Goal: Information Seeking & Learning: Understand process/instructions

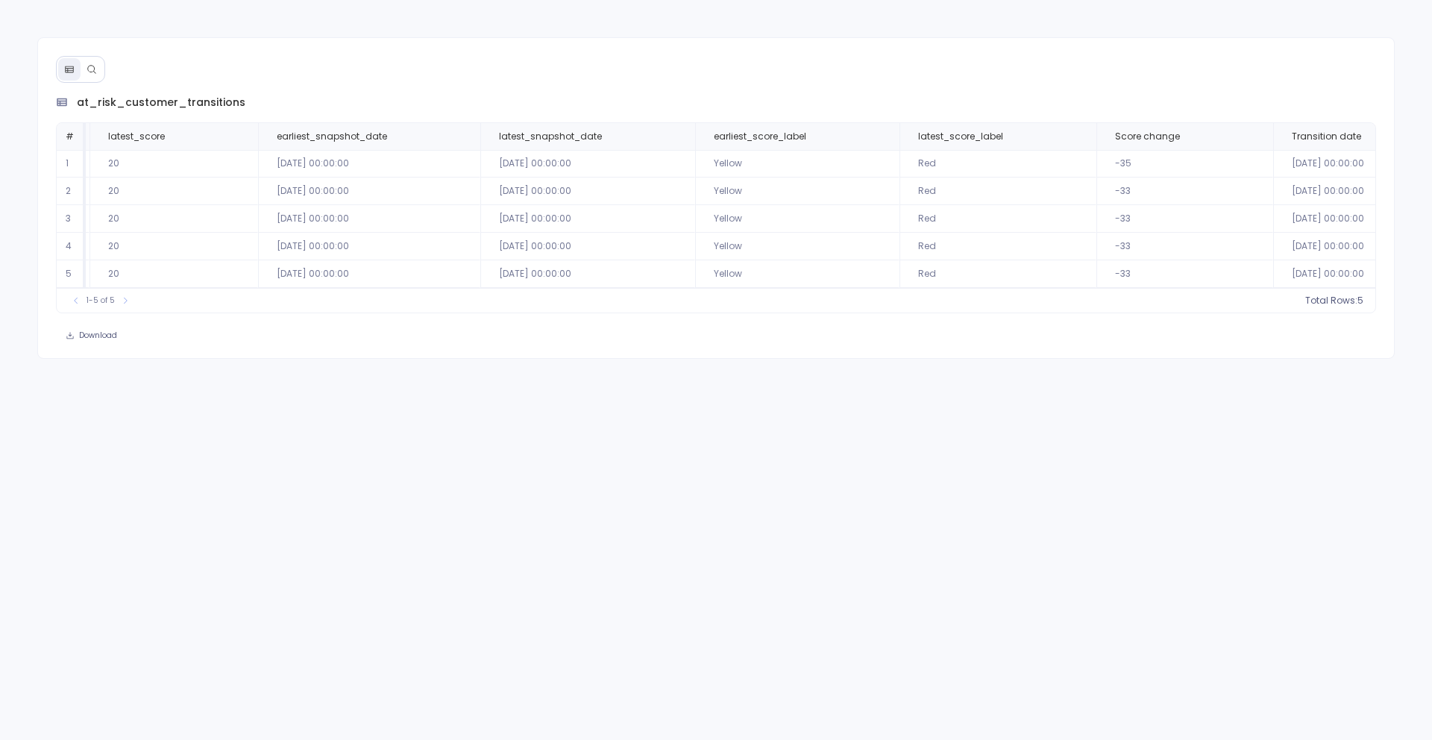
scroll to position [0, 1179]
drag, startPoint x: 693, startPoint y: 291, endPoint x: 603, endPoint y: 293, distance: 90.3
click at [603, 293] on div "1-5 of 5 Total Rows: 5" at bounding box center [716, 300] width 1319 height 25
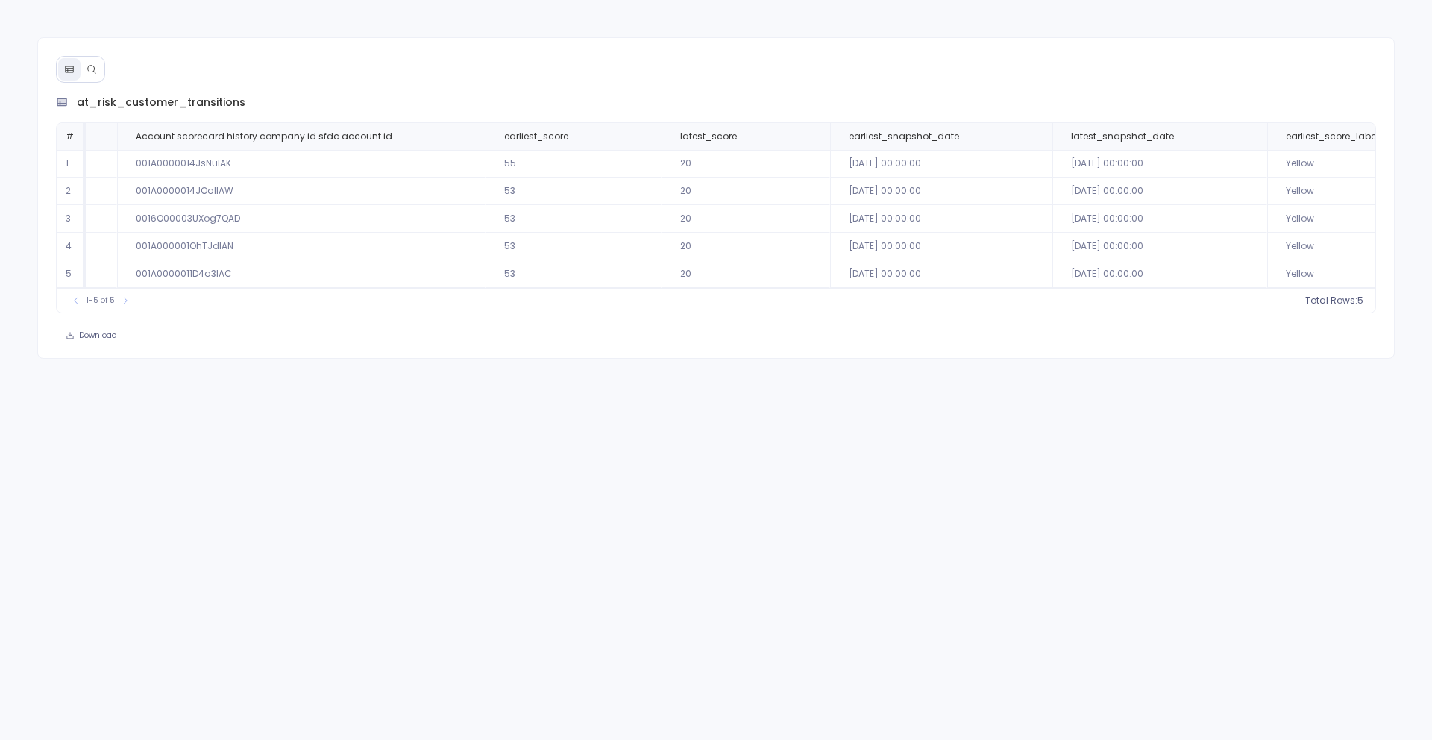
scroll to position [0, 611]
drag, startPoint x: 439, startPoint y: 291, endPoint x: 473, endPoint y: 291, distance: 34.3
click at [473, 291] on div "1-5 of 5 Total Rows: 5" at bounding box center [716, 300] width 1319 height 25
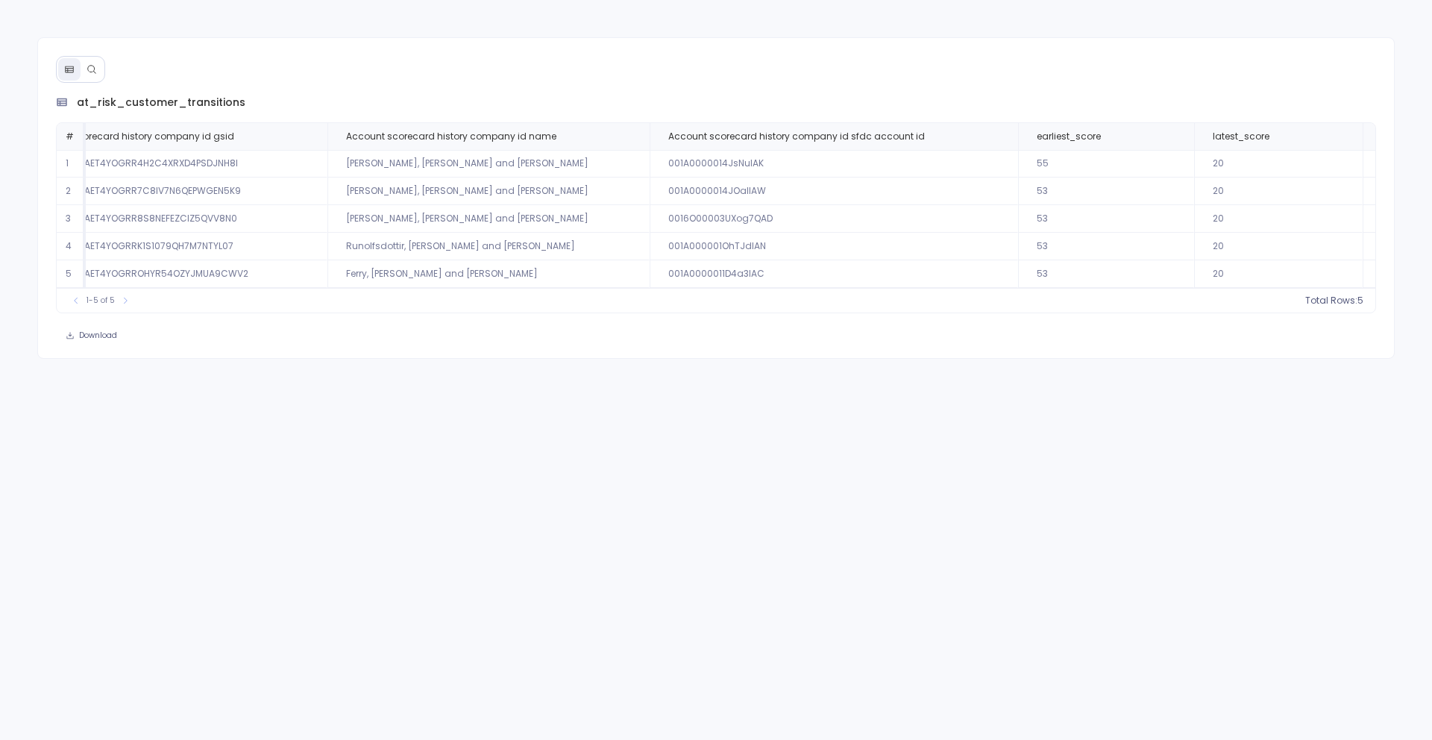
scroll to position [0, 0]
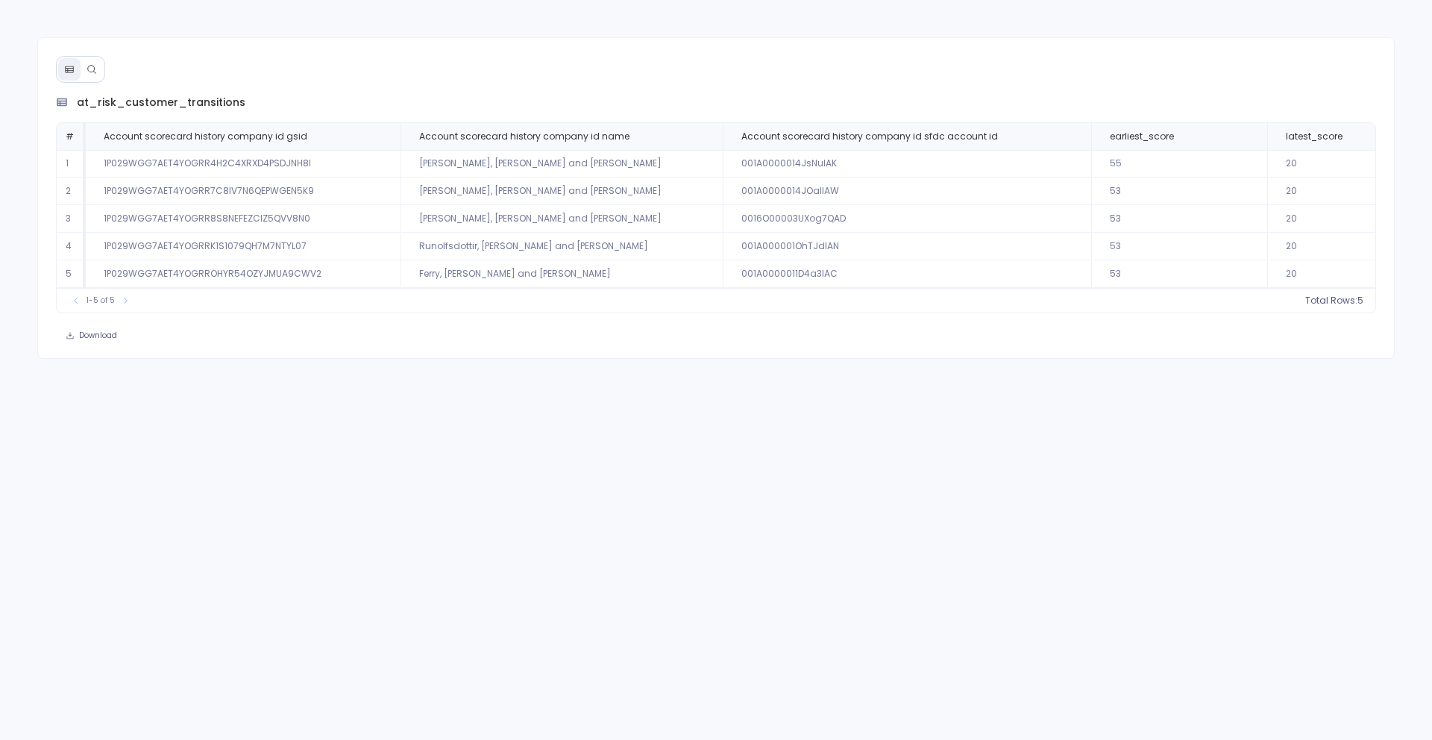
click at [94, 75] on button at bounding box center [92, 69] width 22 height 22
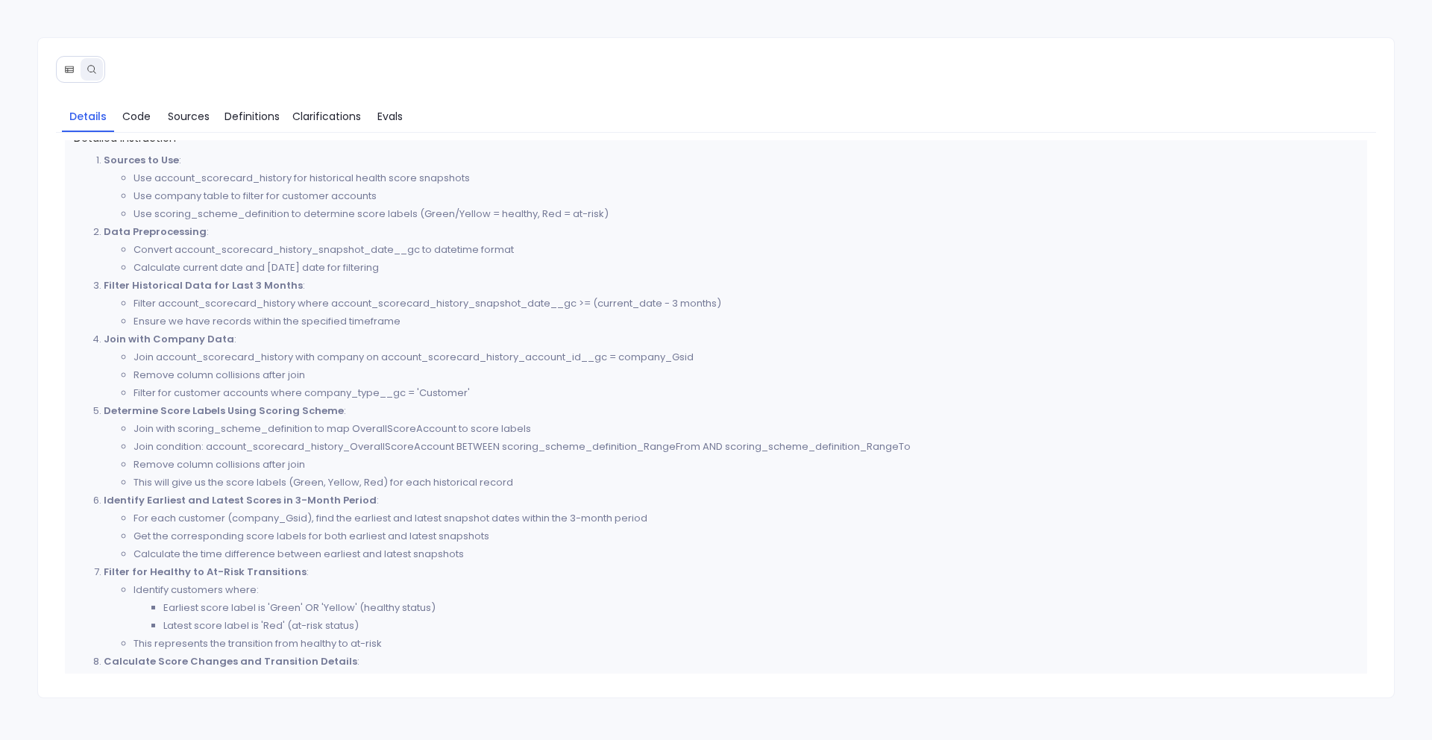
scroll to position [339, 0]
drag, startPoint x: 128, startPoint y: 172, endPoint x: 152, endPoint y: 175, distance: 24.0
click at [147, 174] on ul "Use account_scorecard_history for historical health score snapshots Use company…" at bounding box center [731, 195] width 1255 height 54
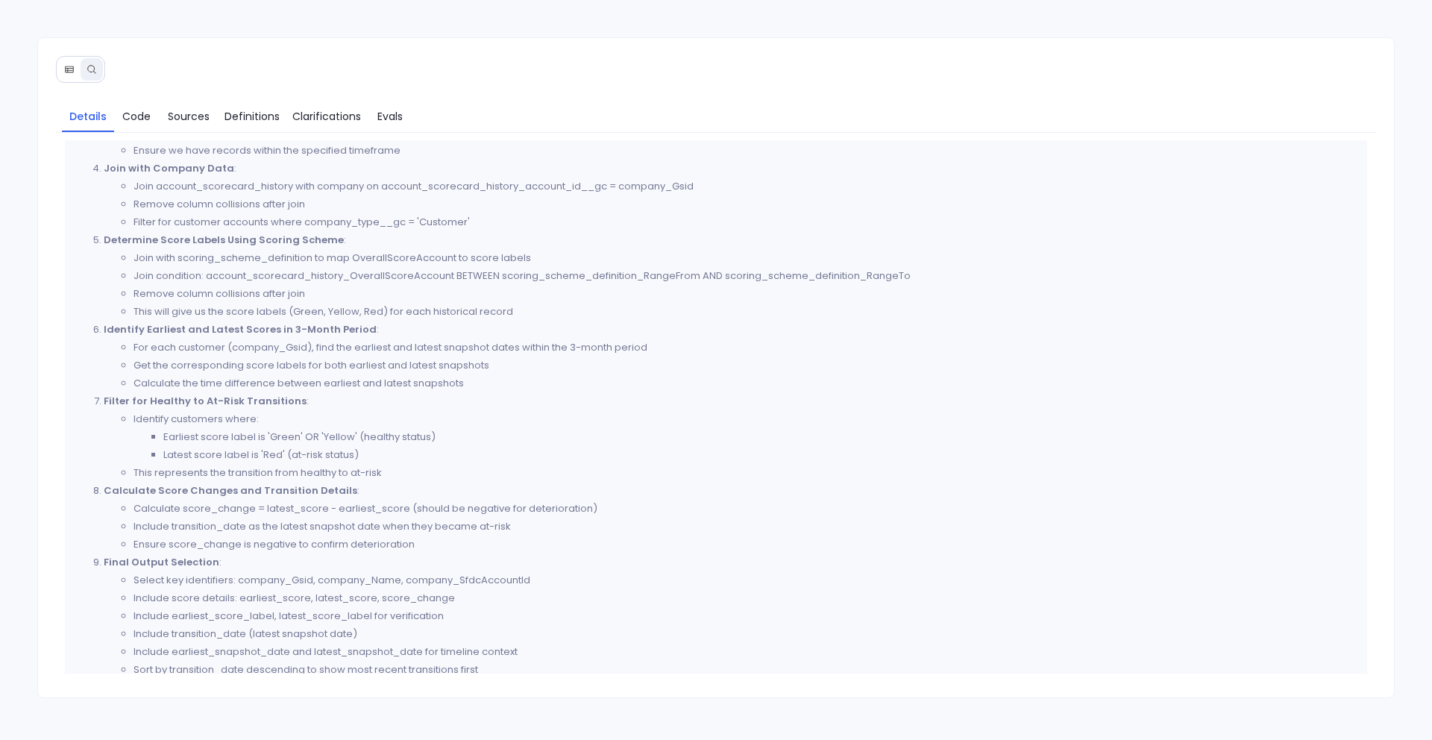
scroll to position [522, 0]
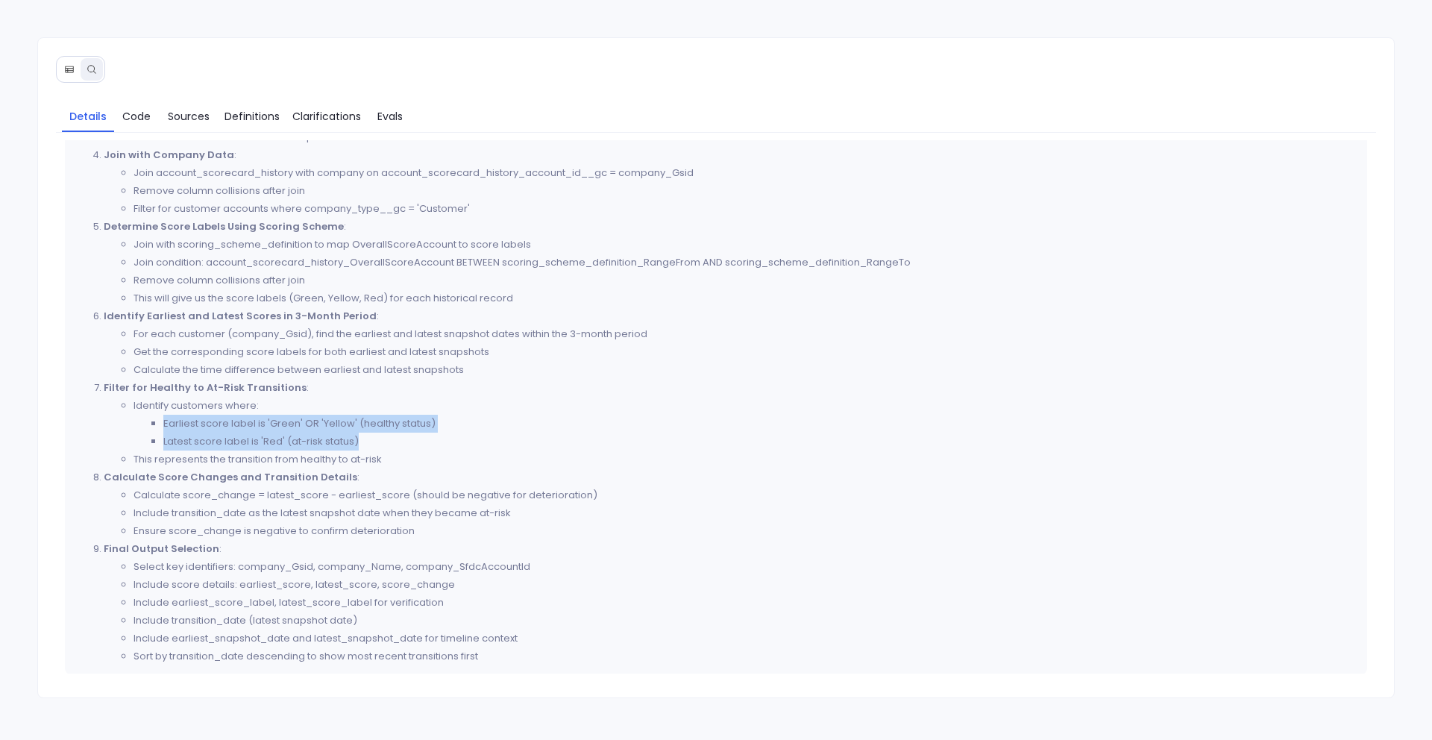
drag, startPoint x: 160, startPoint y: 422, endPoint x: 430, endPoint y: 443, distance: 270.0
click at [430, 443] on ul "Earliest score label is 'Green' OR 'Yellow' (healthy status) Latest score label…" at bounding box center [745, 433] width 1225 height 36
click at [430, 443] on li "Latest score label is 'Red' (at-risk status)" at bounding box center [760, 442] width 1195 height 18
click at [406, 500] on li "Calculate score_change = latest_score - earliest_score (should be negative for …" at bounding box center [745, 495] width 1225 height 18
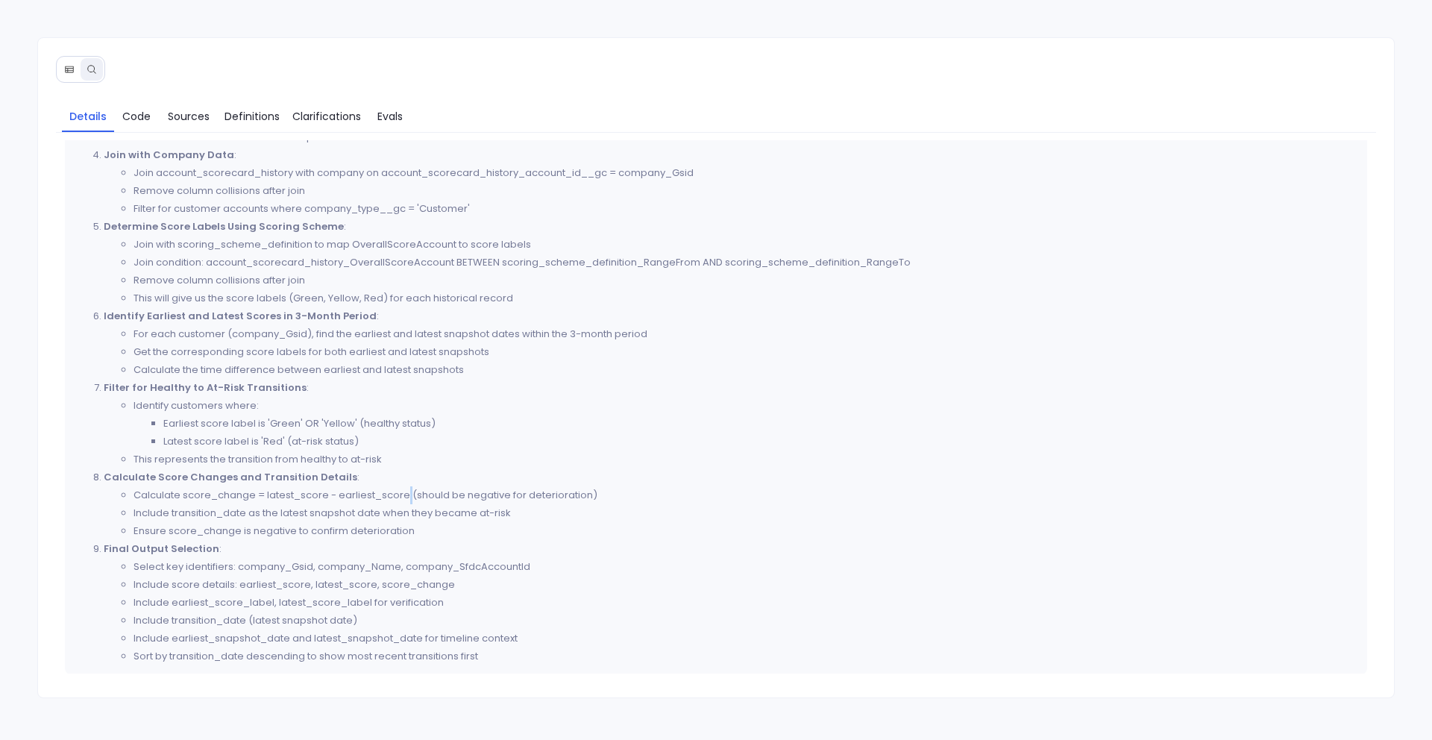
click at [406, 500] on li "Calculate score_change = latest_score - earliest_score (should be negative for …" at bounding box center [745, 495] width 1225 height 18
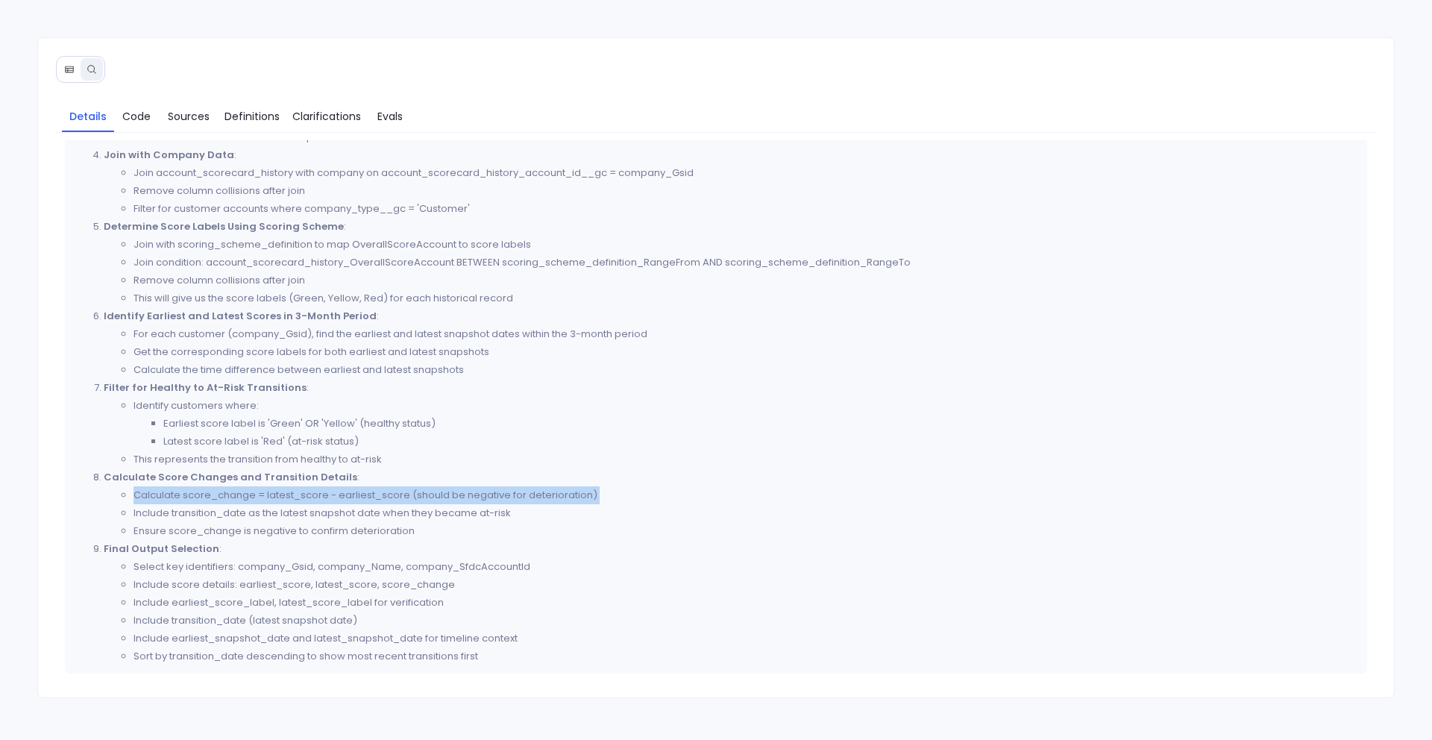
click at [406, 500] on li "Calculate score_change = latest_score - earliest_score (should be negative for …" at bounding box center [745, 495] width 1225 height 18
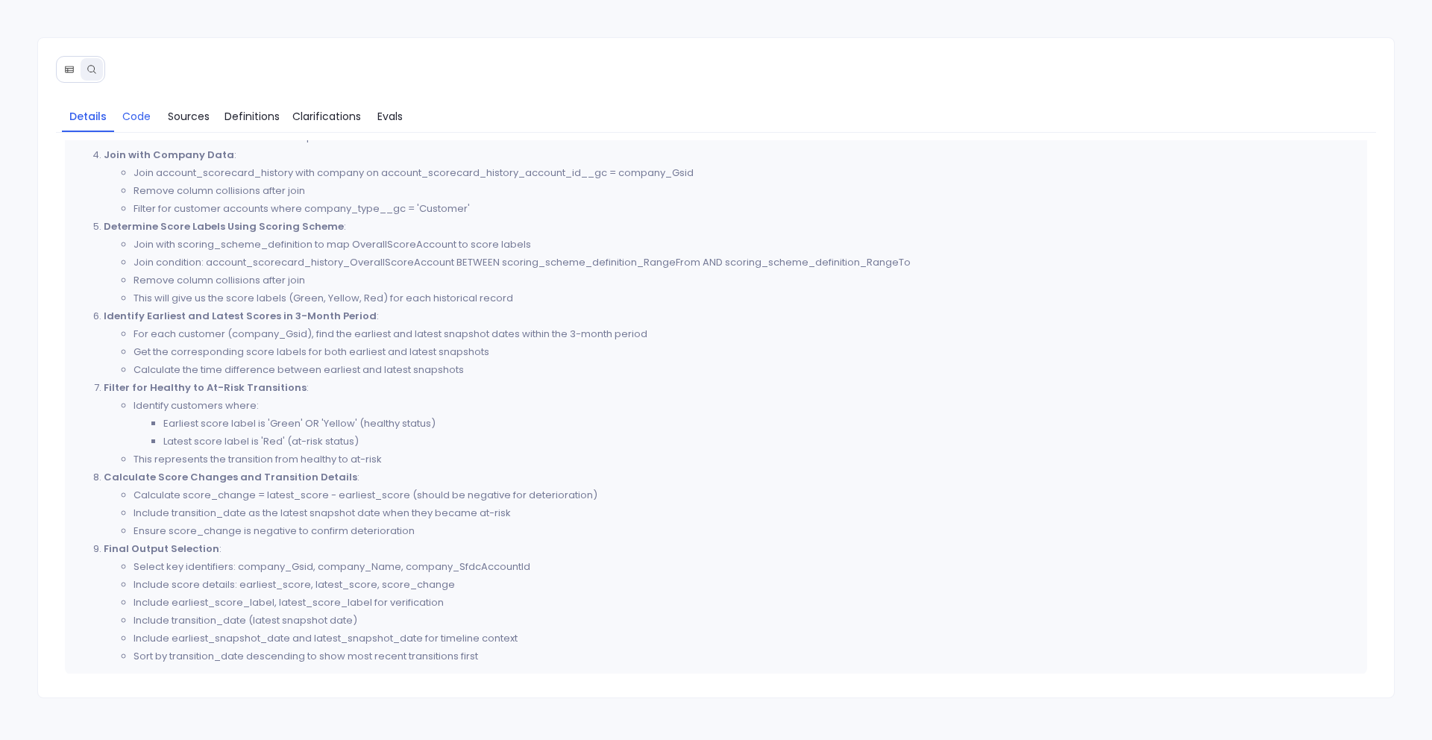
click at [139, 119] on span "Code" at bounding box center [136, 116] width 28 height 16
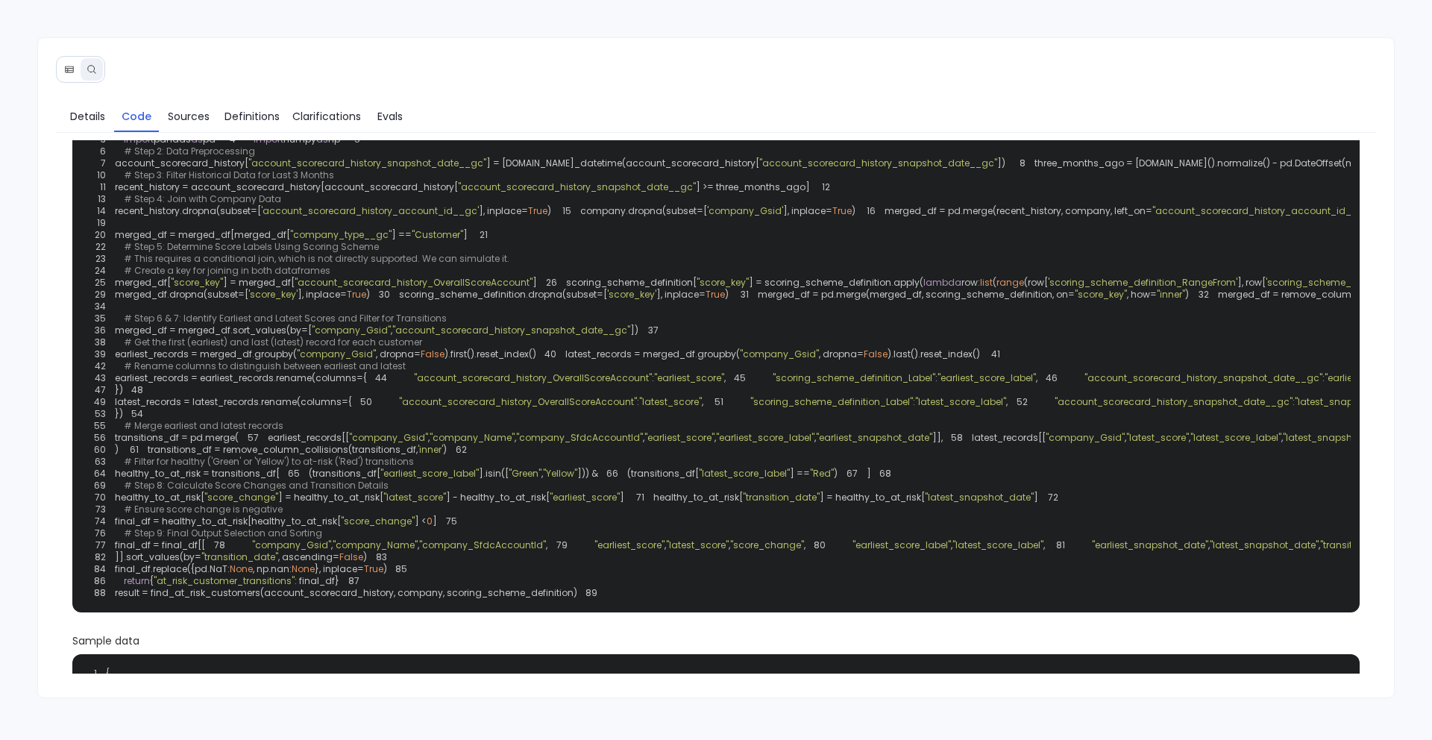
scroll to position [72, 0]
click at [204, 289] on span ""score_key"" at bounding box center [197, 282] width 52 height 13
copy span "score_key"
click at [195, 105] on link "Sources" at bounding box center [189, 116] width 60 height 31
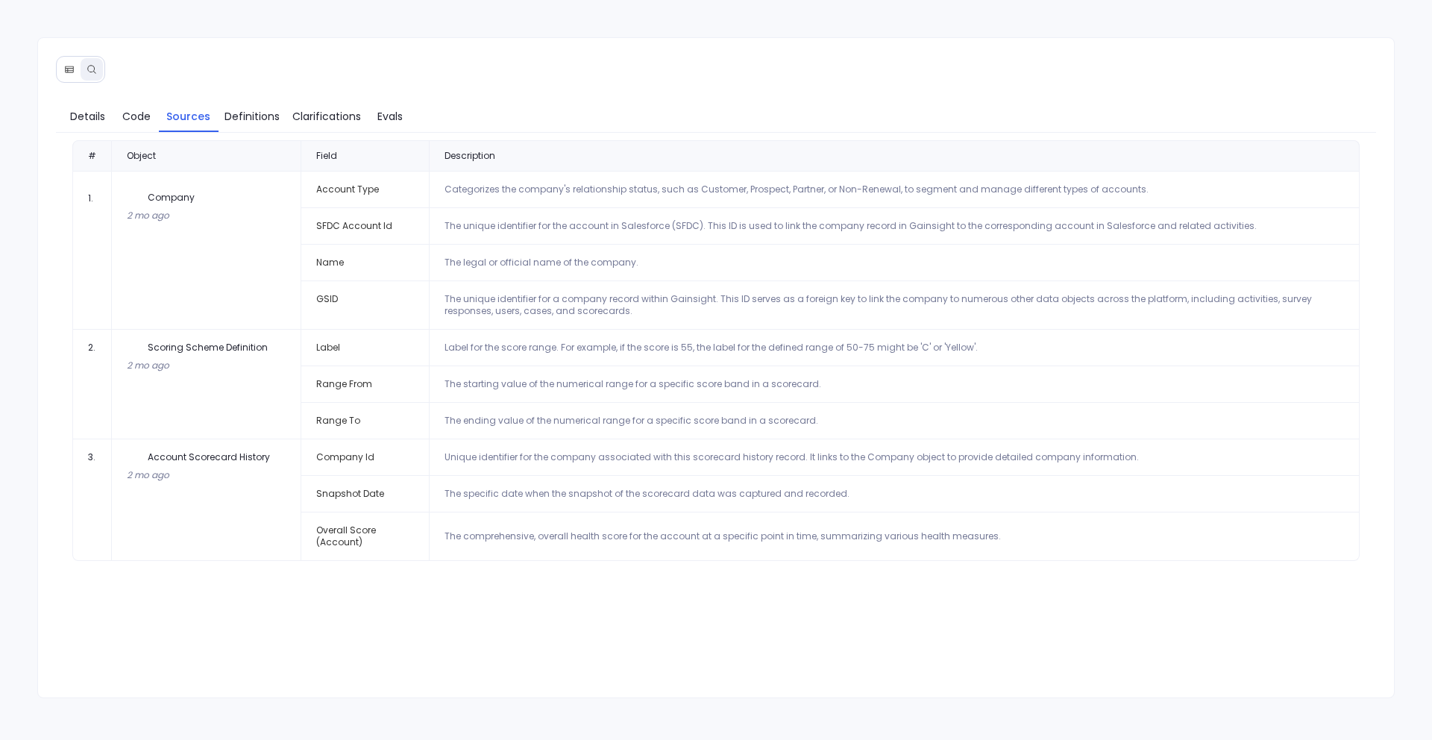
scroll to position [0, 0]
click at [133, 119] on span "Code" at bounding box center [136, 116] width 28 height 16
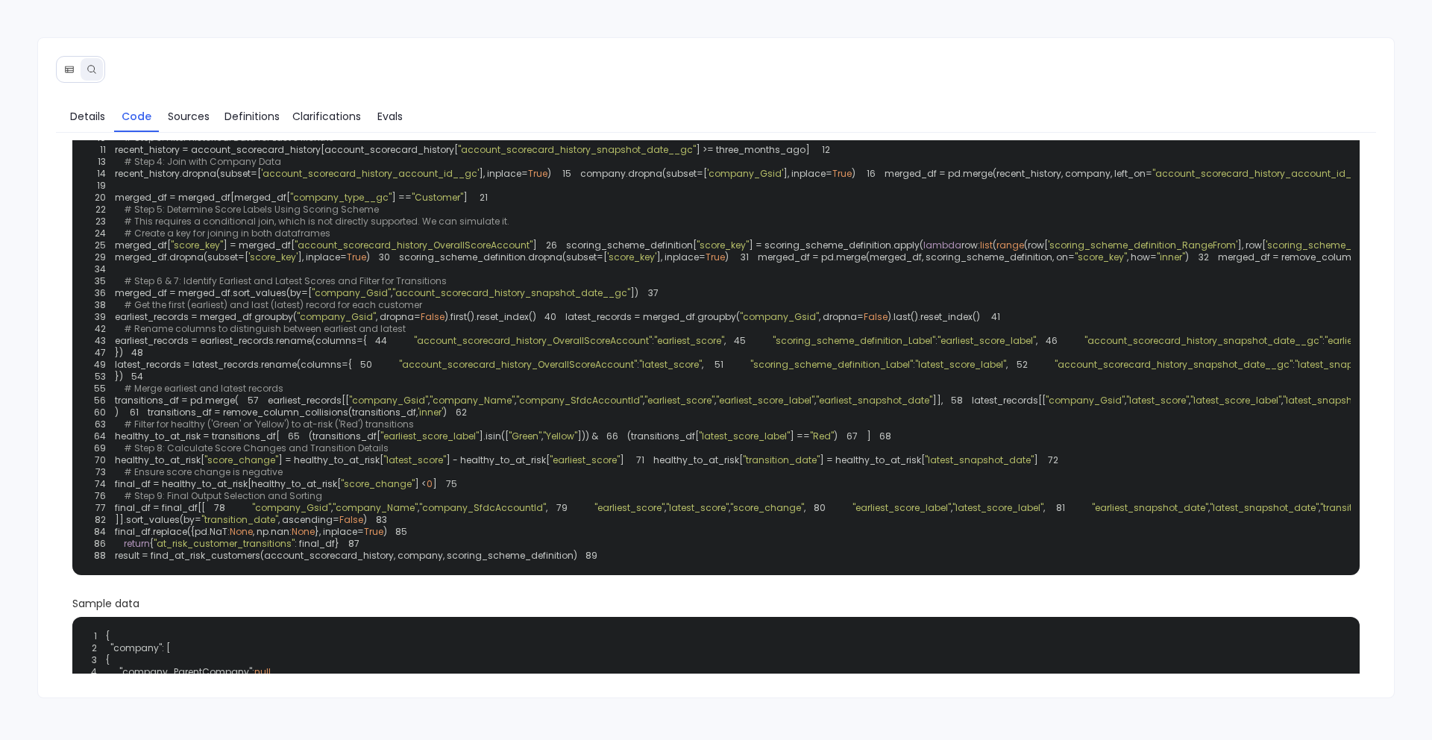
scroll to position [108, 0]
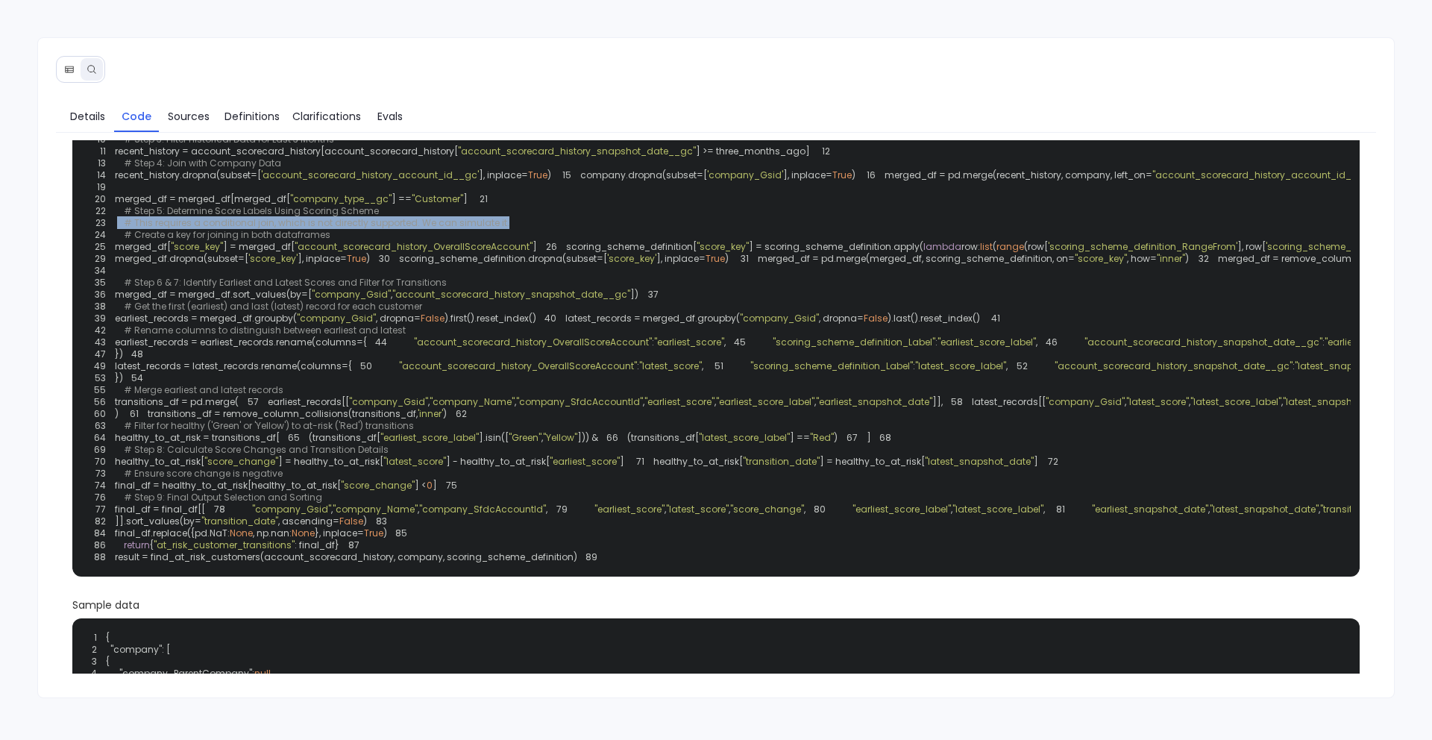
drag, startPoint x: 512, startPoint y: 339, endPoint x: 116, endPoint y: 347, distance: 396.1
click at [116, 347] on div "1 2 def find_at_risk_customers ( account_scorecard_history, company, scoring_sc…" at bounding box center [716, 318] width 1270 height 498
click at [1218, 265] on span "merged_df = remove_column_collisions(merged_df," at bounding box center [1341, 258] width 246 height 13
click at [758, 265] on span "merged_df = pd.merge(merged_df, scoring_scheme_definition, on=" at bounding box center [916, 258] width 317 height 13
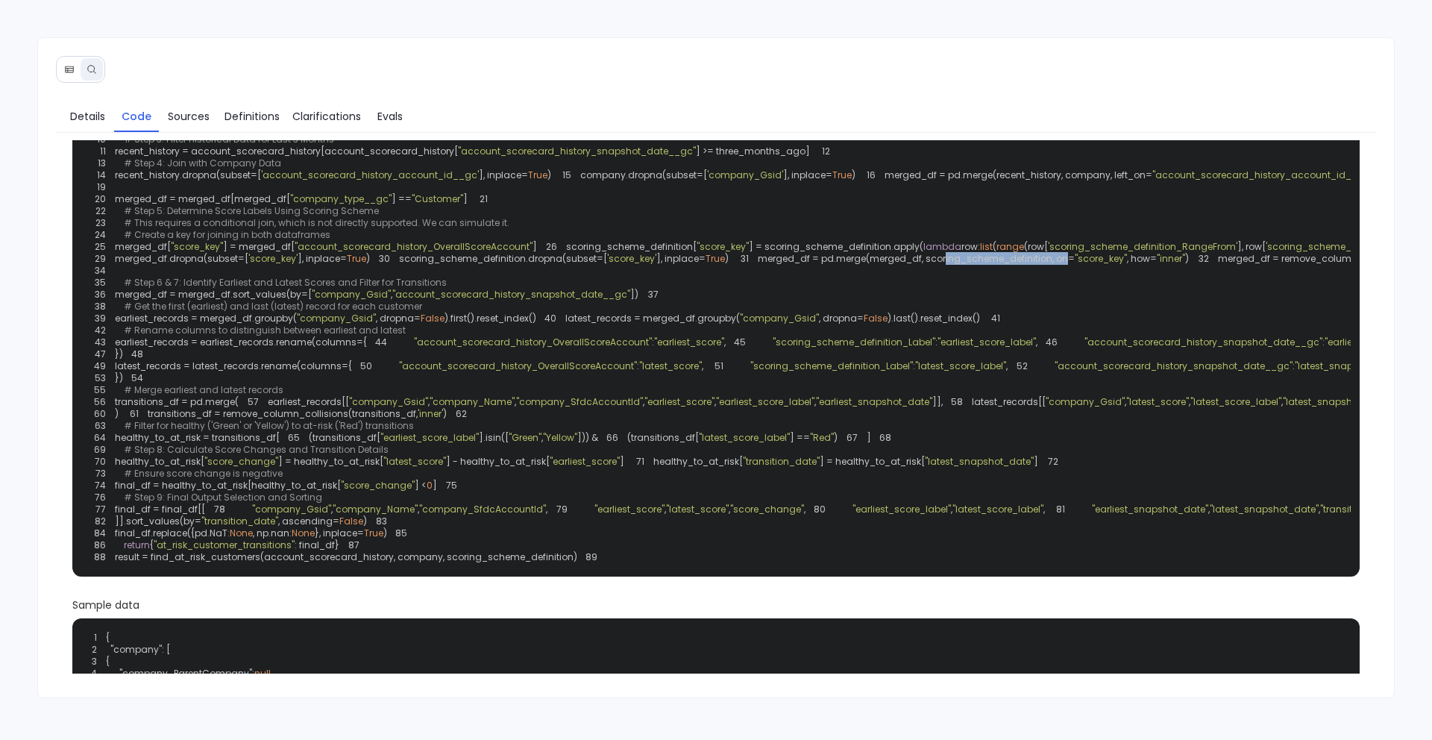
click at [758, 265] on span "merged_df = pd.merge(merged_df, scoring_scheme_definition, on=" at bounding box center [916, 258] width 317 height 13
click at [1075, 265] on span ""score_key"" at bounding box center [1101, 258] width 52 height 13
click at [370, 253] on span ""account_scorecard_history_OverallScoreAccount"" at bounding box center [414, 246] width 238 height 13
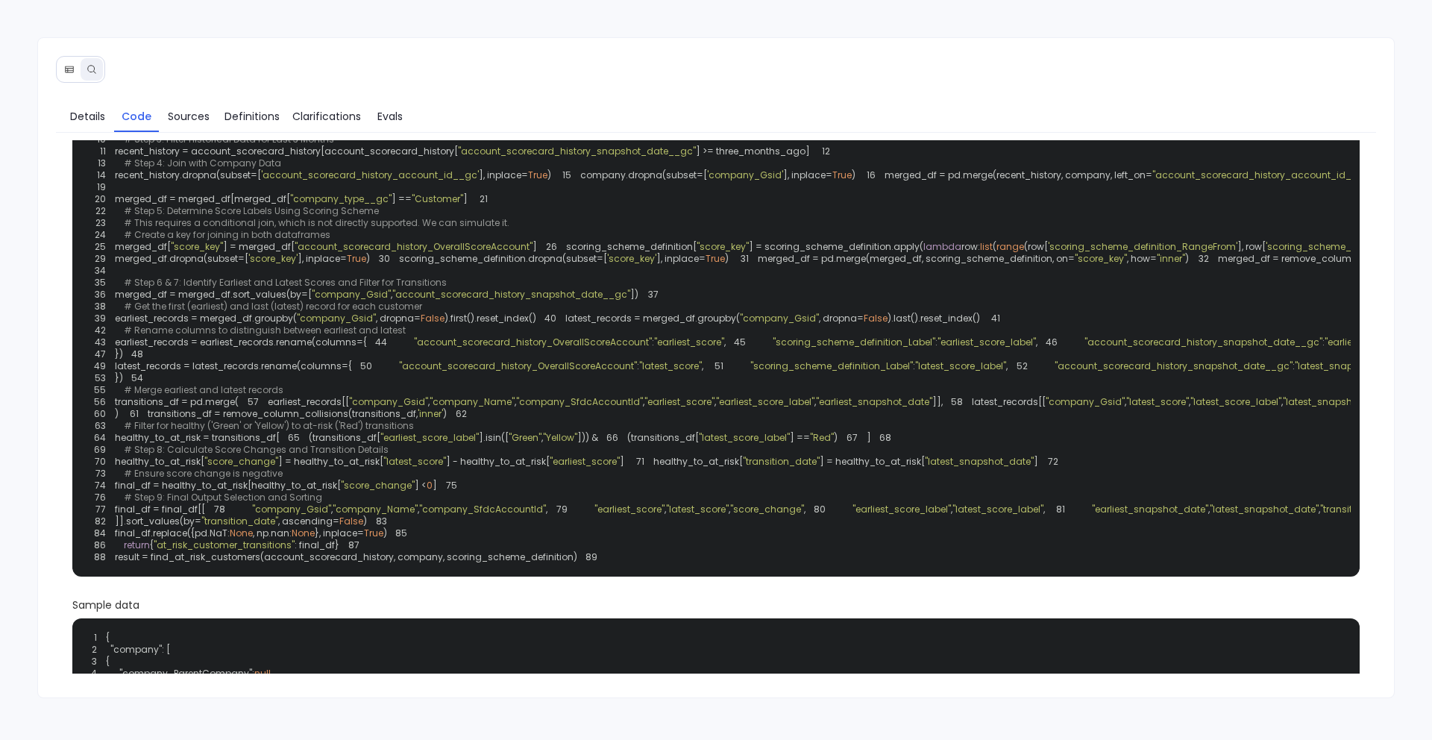
click at [210, 253] on span ""score_key"" at bounding box center [197, 246] width 52 height 13
click at [345, 253] on span ""account_scorecard_history_OverallScoreAccount"" at bounding box center [414, 246] width 238 height 13
click at [164, 253] on span "merged_df[" at bounding box center [143, 246] width 56 height 13
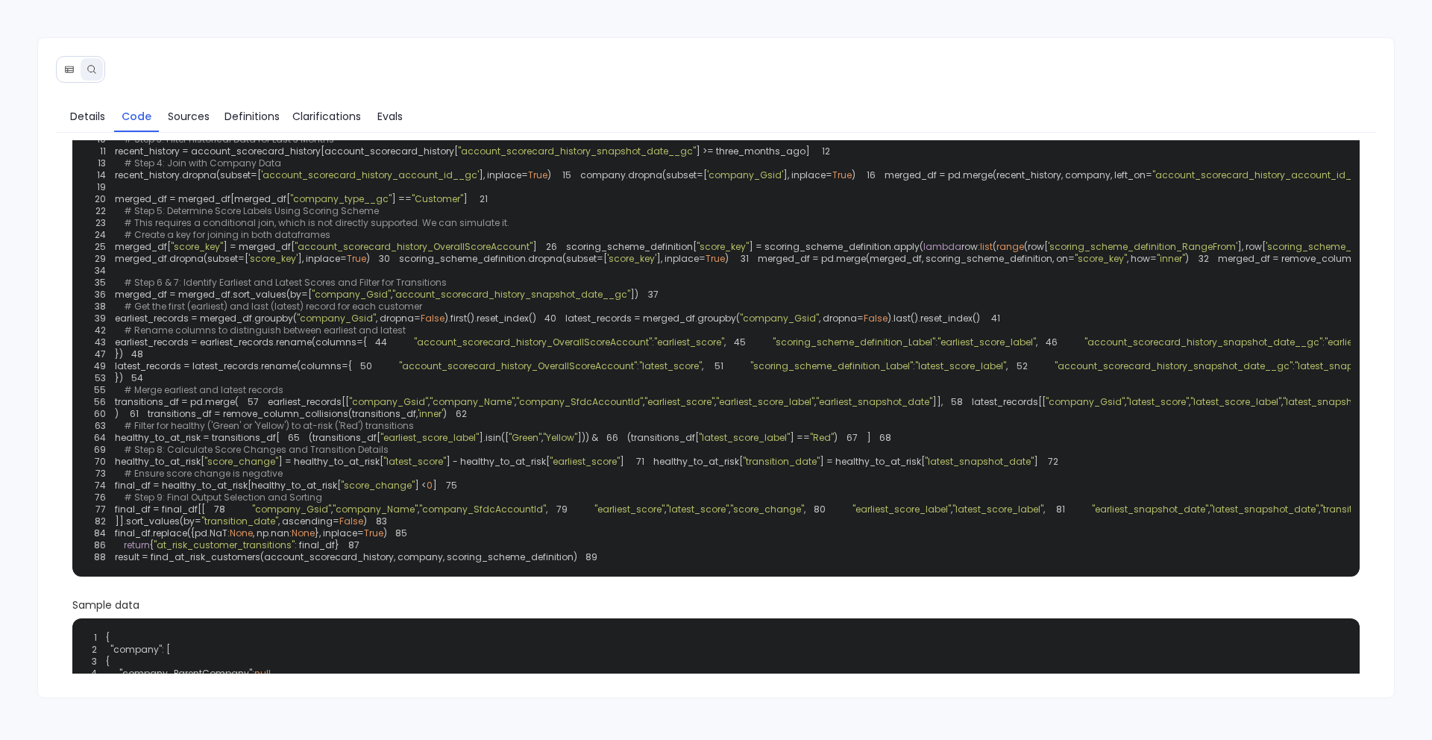
click at [164, 253] on span "merged_df[" at bounding box center [143, 246] width 56 height 13
click at [199, 253] on span ""score_key"" at bounding box center [197, 246] width 52 height 13
click at [758, 265] on span "merged_df = pd.merge(merged_df, scoring_scheme_definition, on=" at bounding box center [916, 258] width 317 height 13
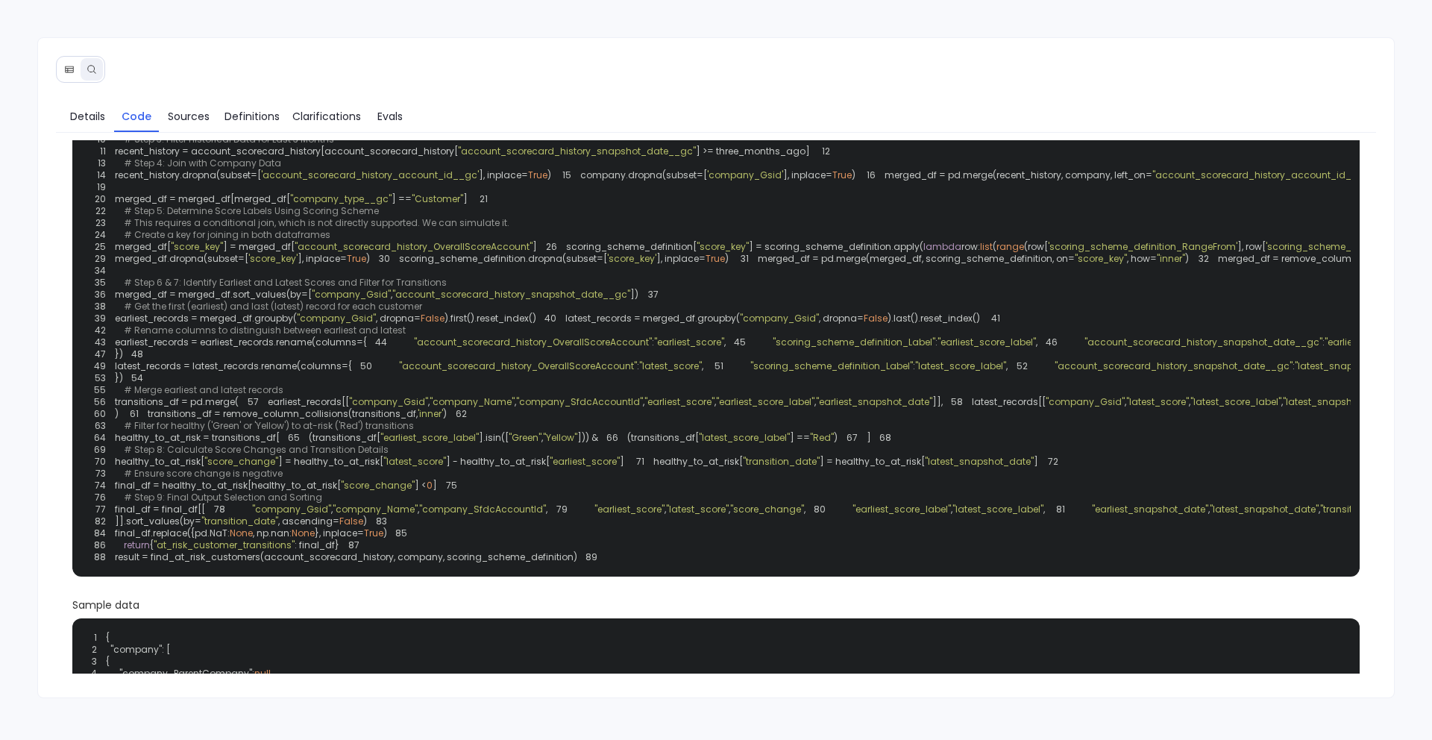
click at [758, 265] on span "merged_df = pd.merge(merged_df, scoring_scheme_definition, on=" at bounding box center [916, 258] width 317 height 13
click at [380, 253] on span ""account_scorecard_history_OverallScoreAccount"" at bounding box center [414, 246] width 238 height 13
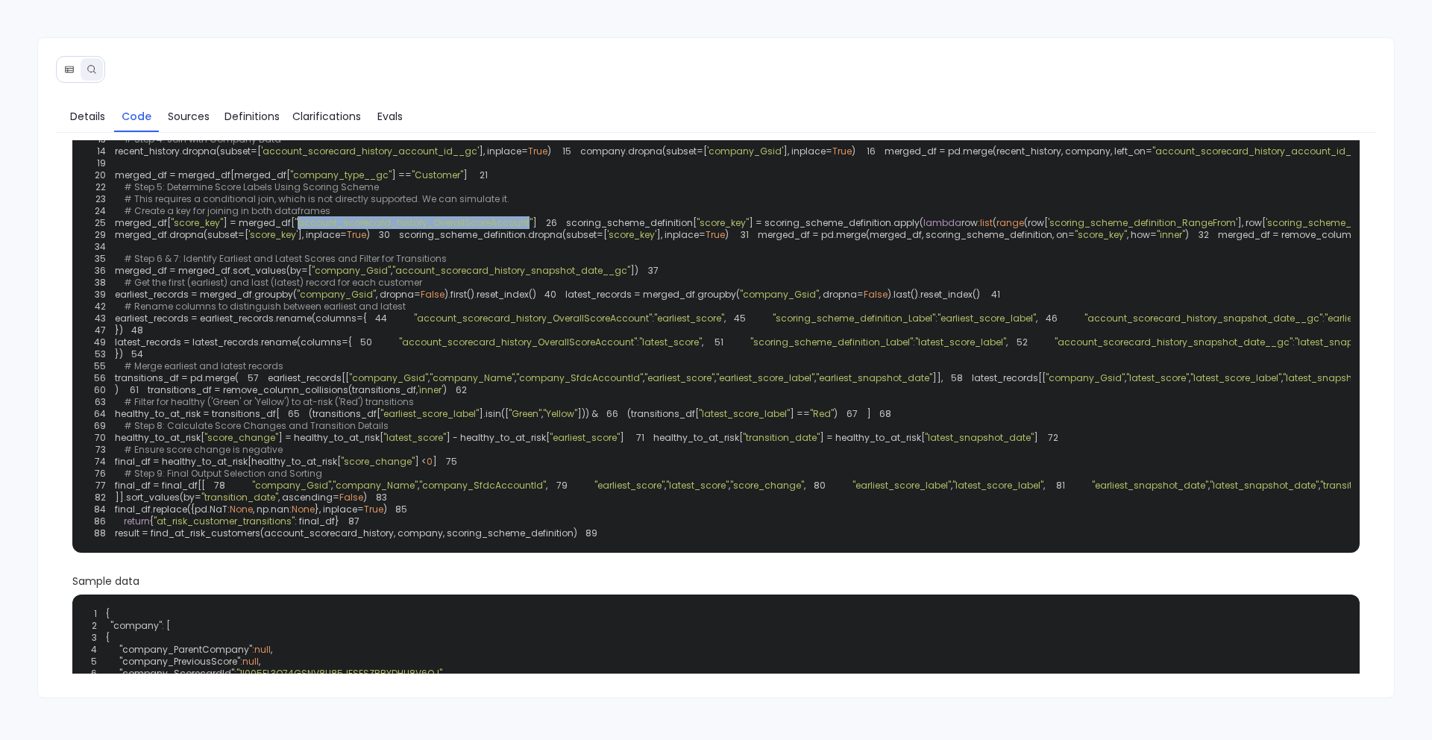
scroll to position [136, 0]
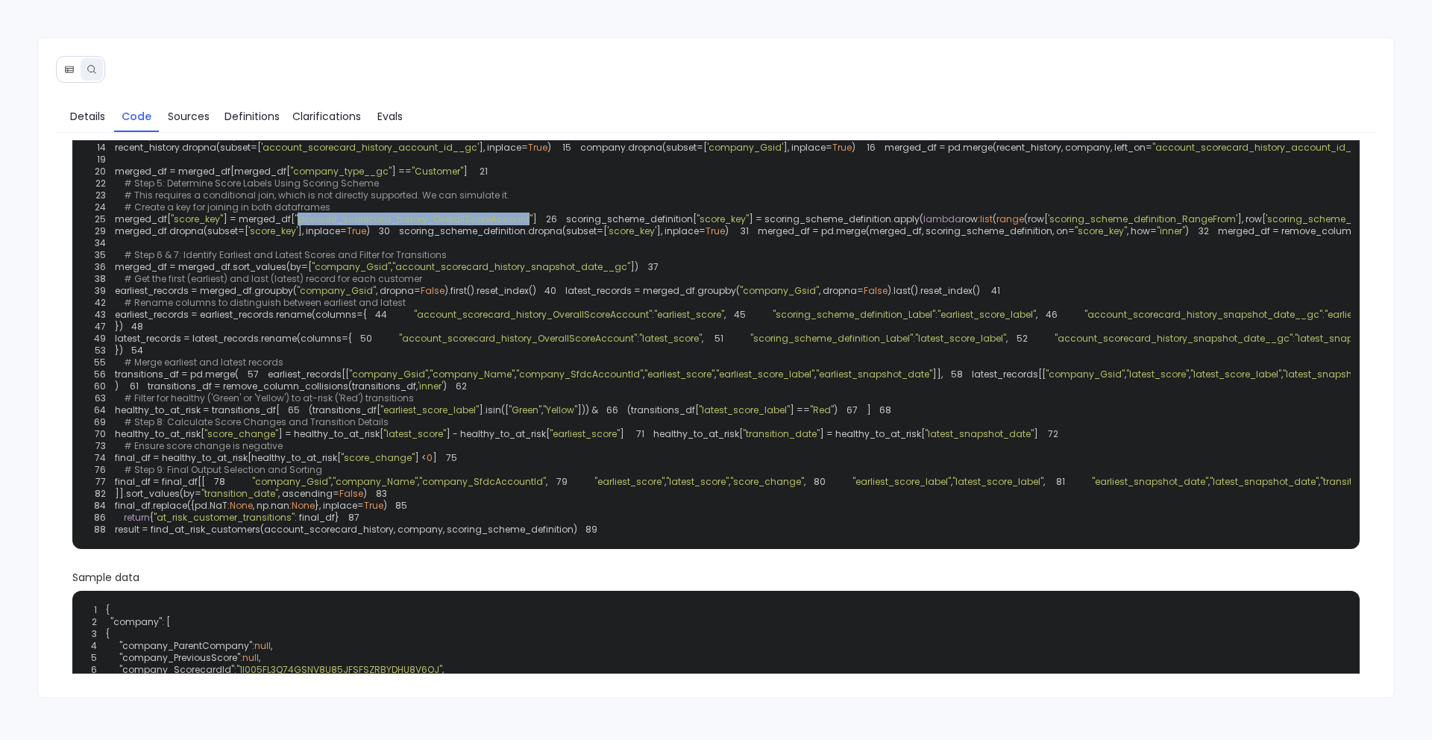
click at [451, 225] on span ""account_scorecard_history_OverallScoreAccount"" at bounding box center [414, 219] width 238 height 13
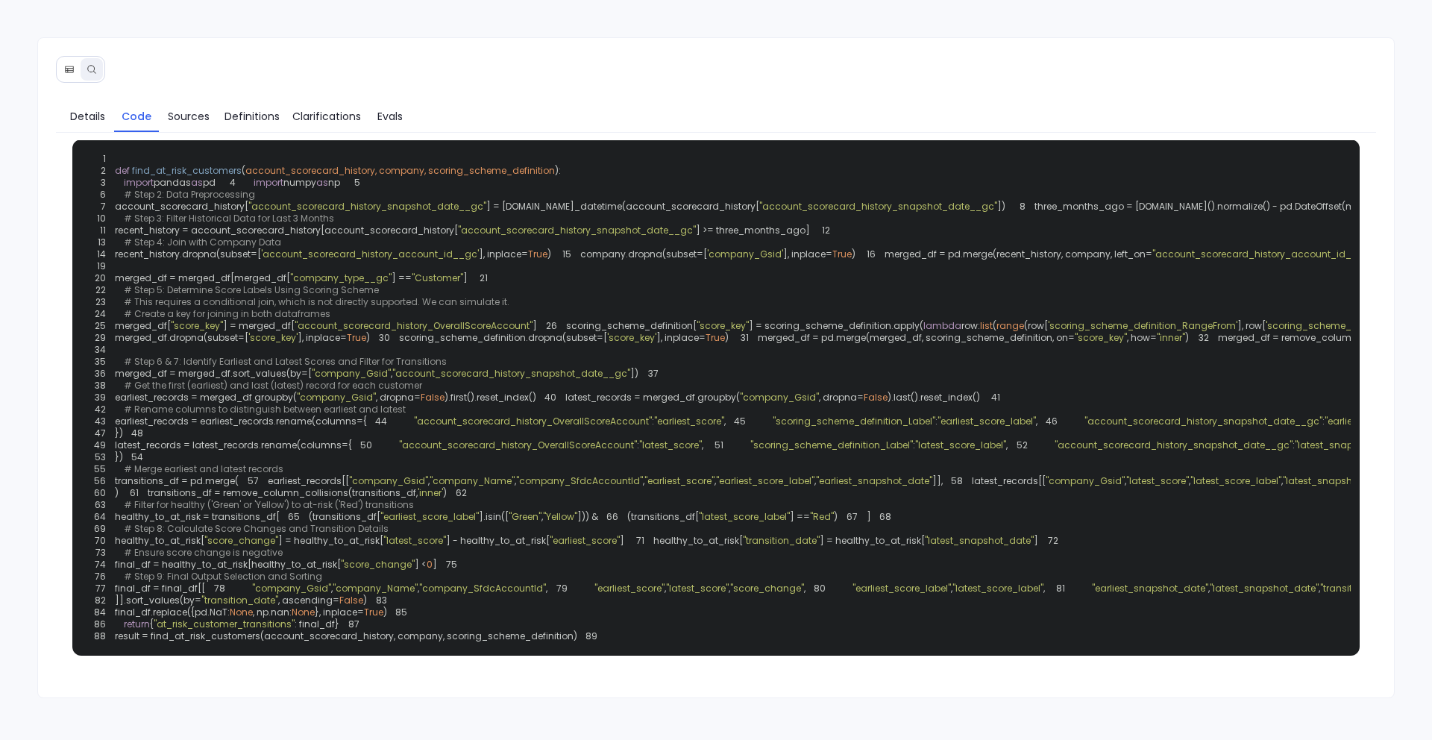
scroll to position [21, 0]
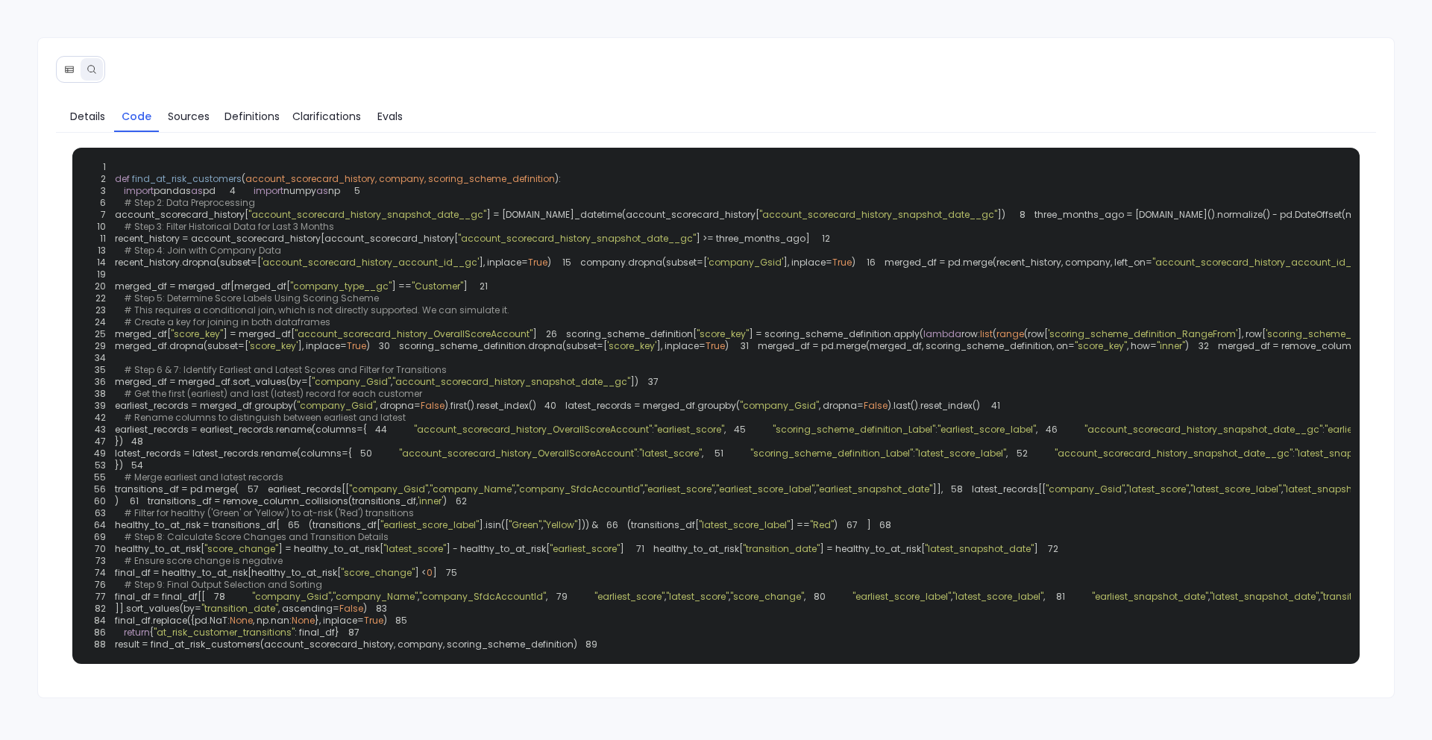
click at [758, 352] on span "merged_df = pd.merge(merged_df, scoring_scheme_definition, on=" at bounding box center [916, 345] width 317 height 13
click at [192, 123] on span "Sources" at bounding box center [189, 116] width 42 height 16
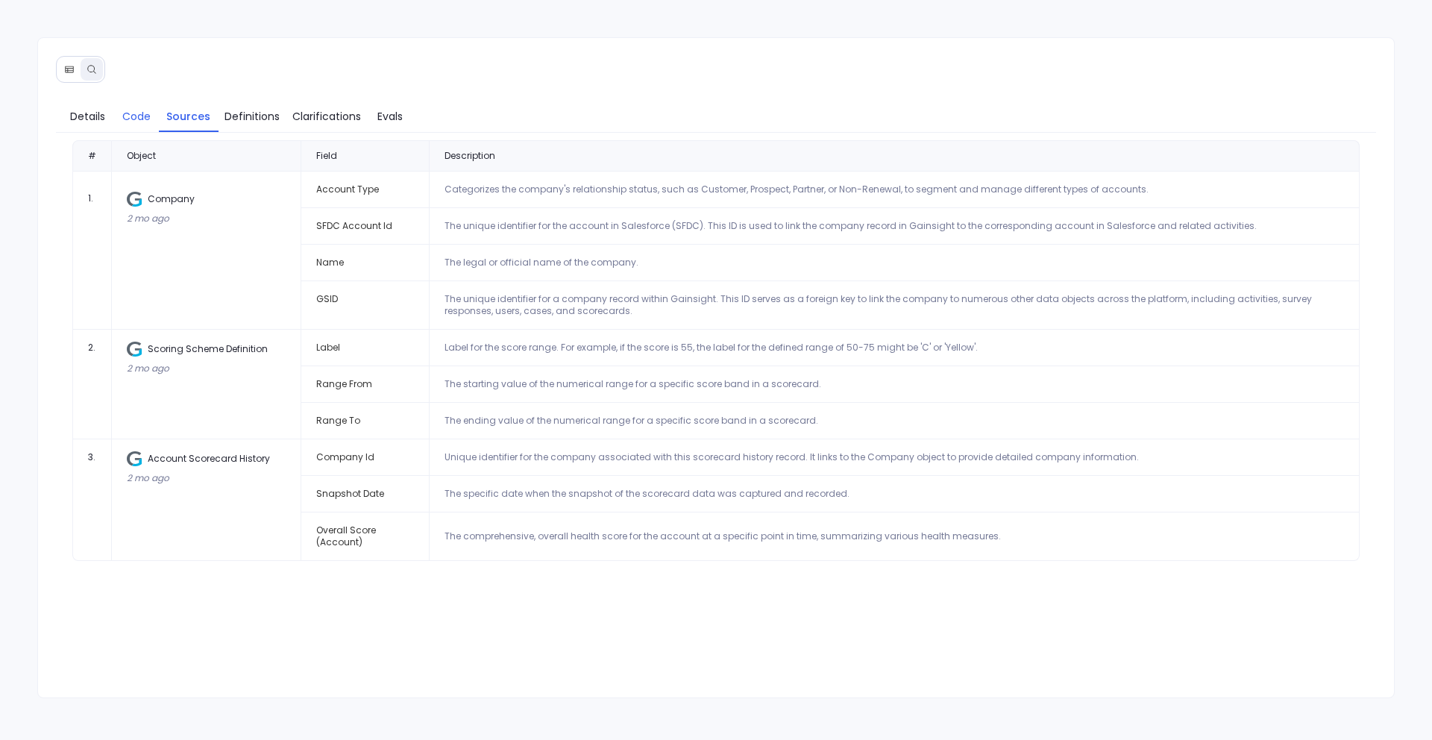
click at [133, 119] on span "Code" at bounding box center [136, 116] width 28 height 16
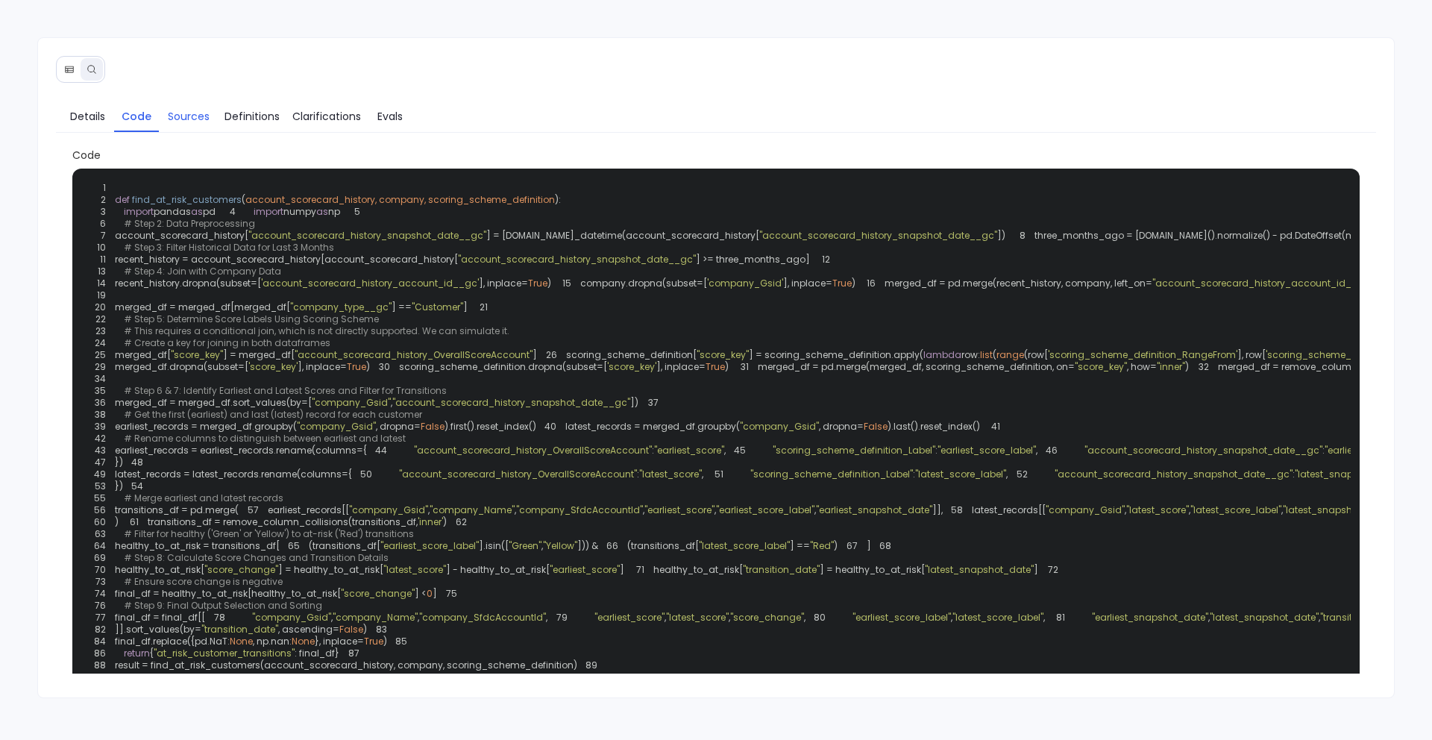
click at [209, 115] on span "Sources" at bounding box center [189, 116] width 42 height 16
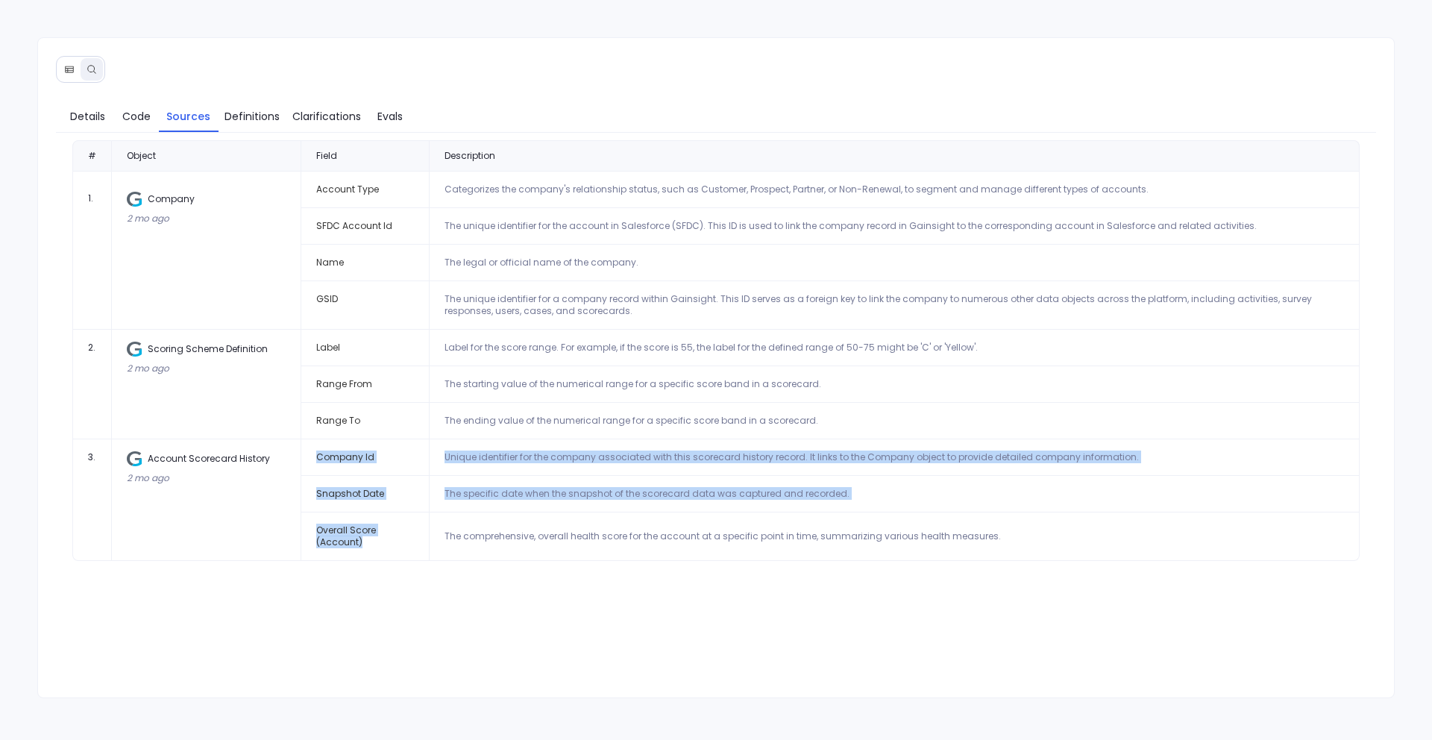
drag, startPoint x: 375, startPoint y: 541, endPoint x: 269, endPoint y: 524, distance: 107.2
click at [269, 524] on tbody "1 . Company 2 mo ago Account Type Categorizes the company's relationship status…" at bounding box center [716, 366] width 1288 height 389
click at [269, 524] on td "Account Scorecard History 2 mo ago" at bounding box center [206, 500] width 189 height 122
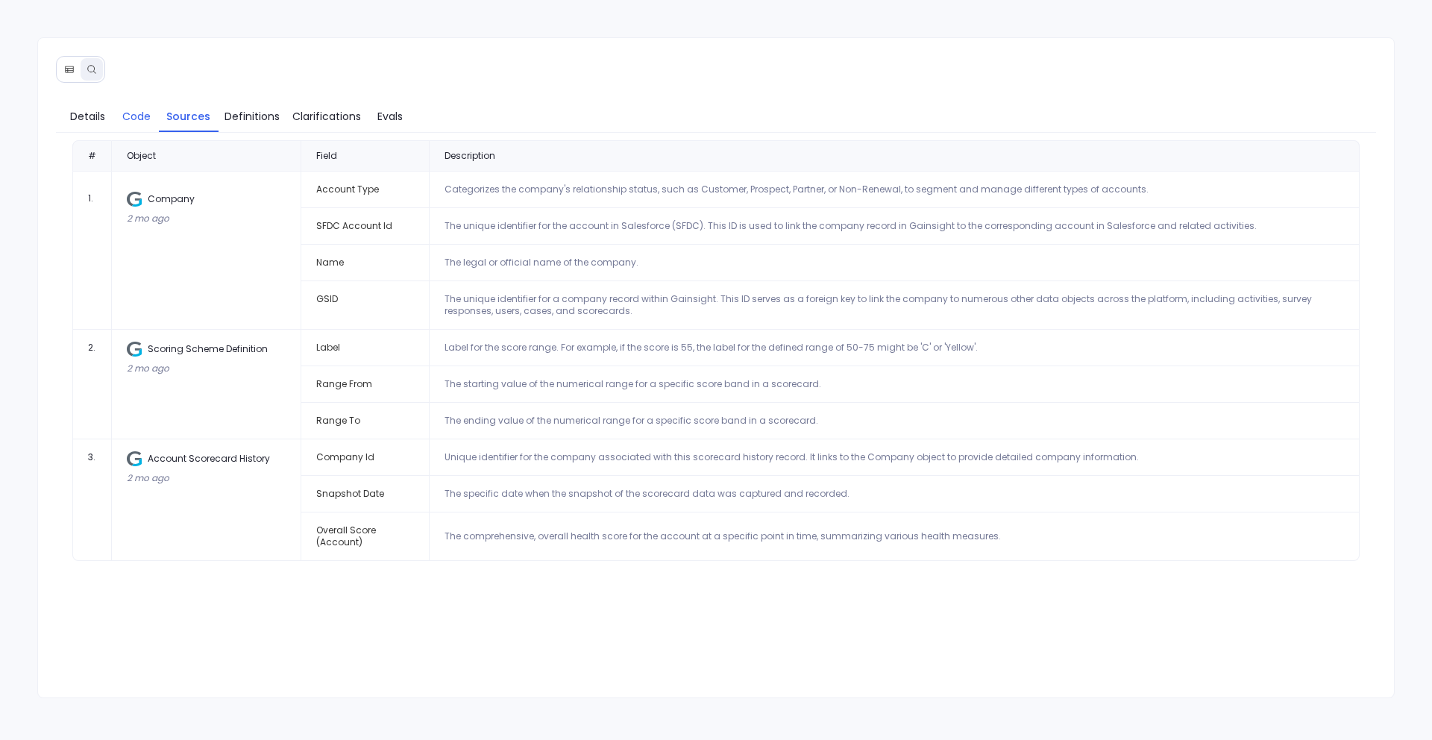
click at [132, 115] on span "Code" at bounding box center [136, 116] width 28 height 16
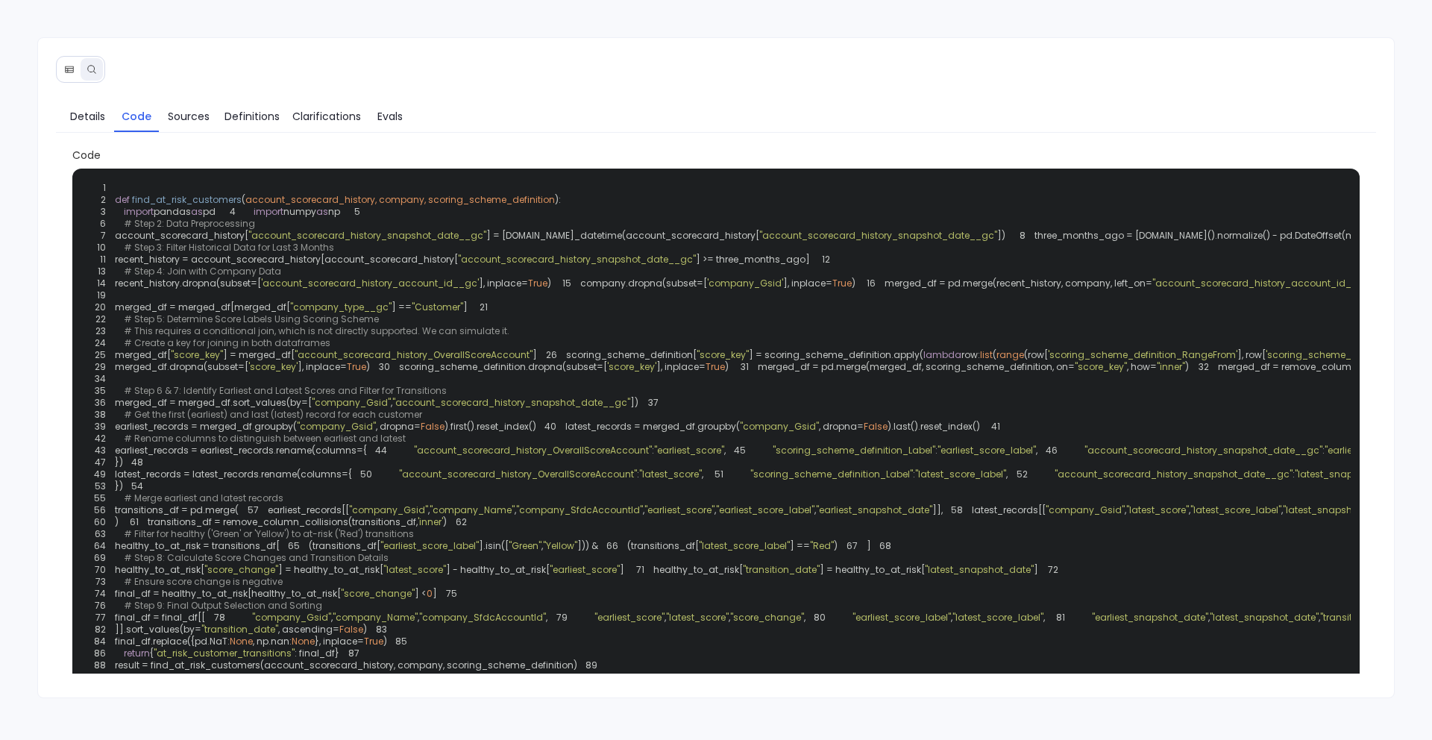
click at [353, 361] on span ""account_scorecard_history_OverallScoreAccount"" at bounding box center [414, 354] width 238 height 13
click at [484, 361] on span ""account_scorecard_history_OverallScoreAccount"" at bounding box center [414, 354] width 238 height 13
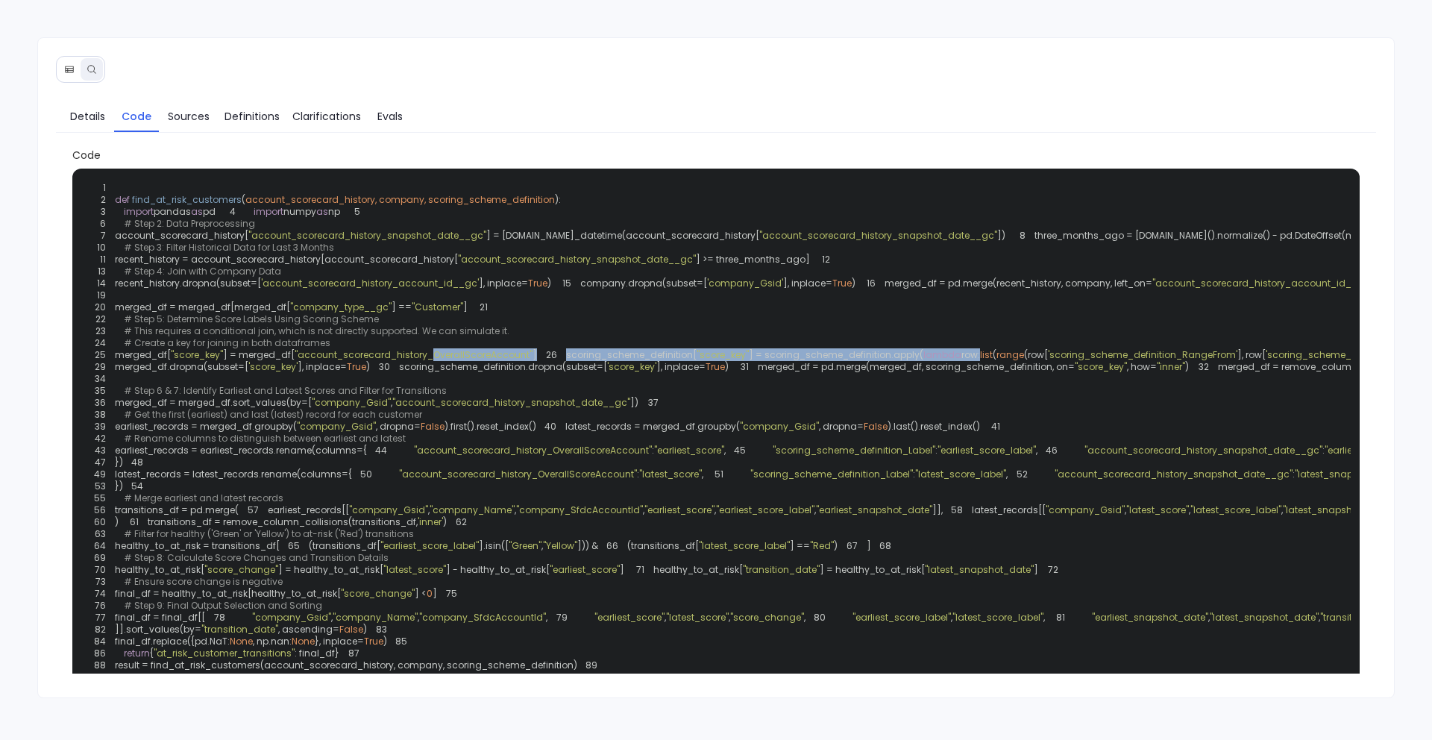
drag, startPoint x: 437, startPoint y: 474, endPoint x: 529, endPoint y: 480, distance: 91.9
click at [529, 480] on code "1 2 def find_at_risk_customers ( account_scorecard_history, company, scoring_sc…" at bounding box center [1231, 426] width 2290 height 490
click at [529, 361] on span ""account_scorecard_history_OverallScoreAccount"" at bounding box center [414, 354] width 238 height 13
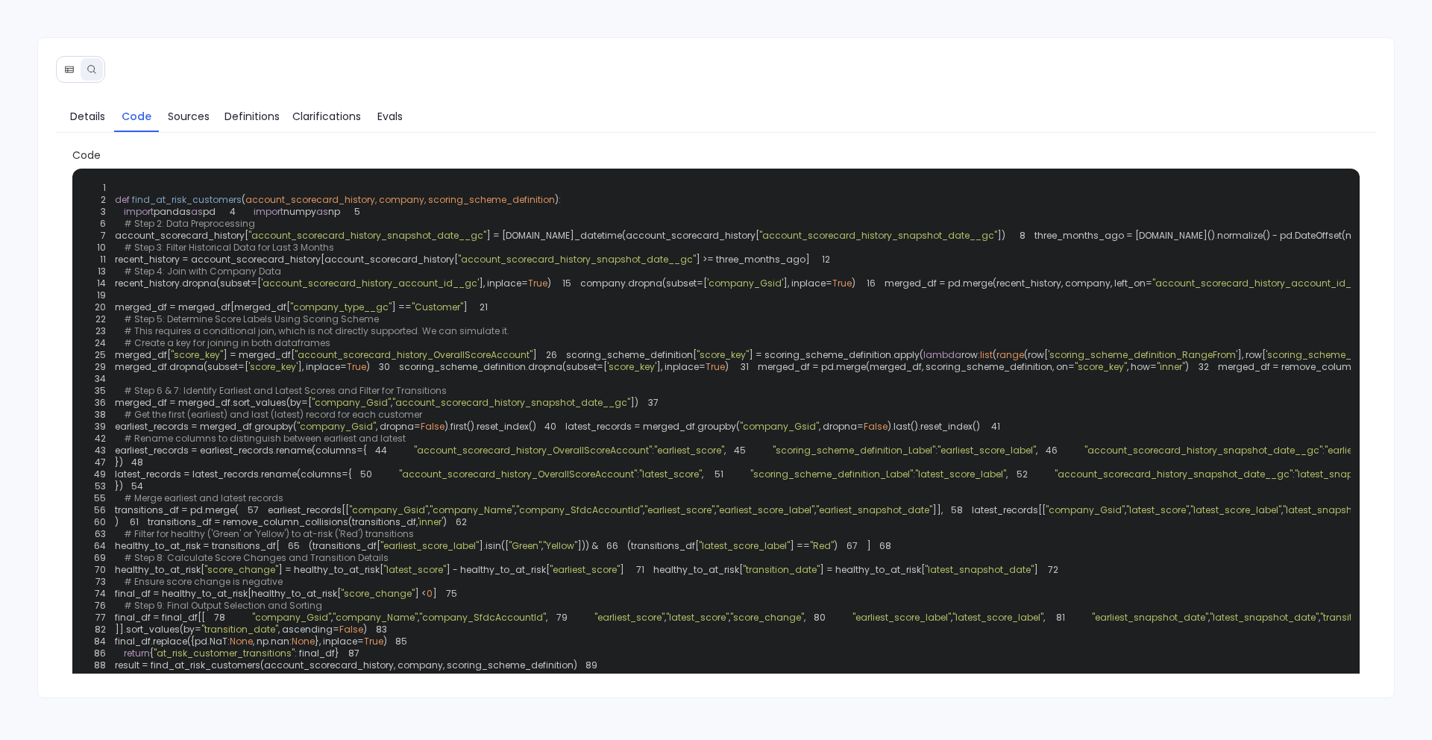
click at [529, 361] on span ""account_scorecard_history_OverallScoreAccount"" at bounding box center [414, 354] width 238 height 13
drag, startPoint x: 438, startPoint y: 477, endPoint x: 528, endPoint y: 478, distance: 90.2
click at [529, 361] on span ""account_scorecard_history_OverallScoreAccount"" at bounding box center [414, 354] width 238 height 13
copy span "OverallScoreAccount"
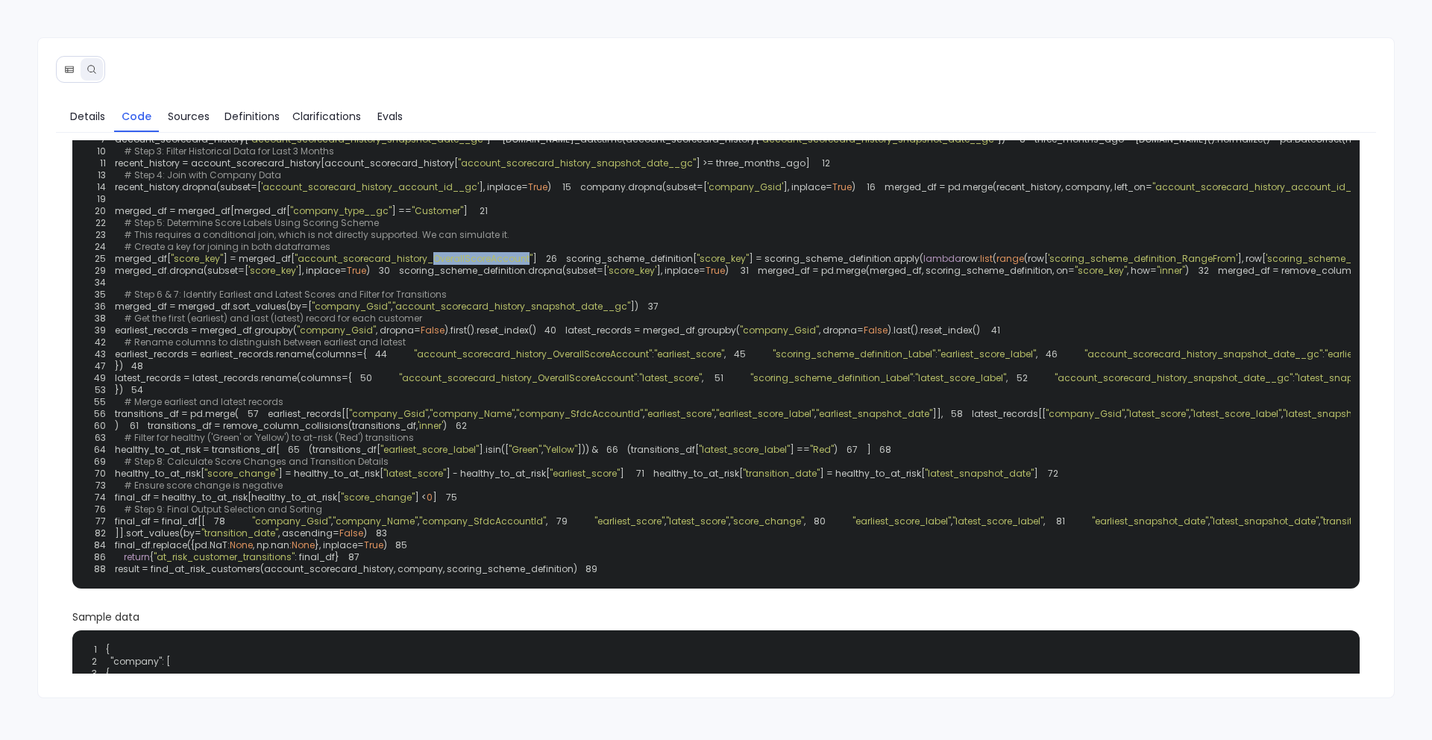
scroll to position [98, 0]
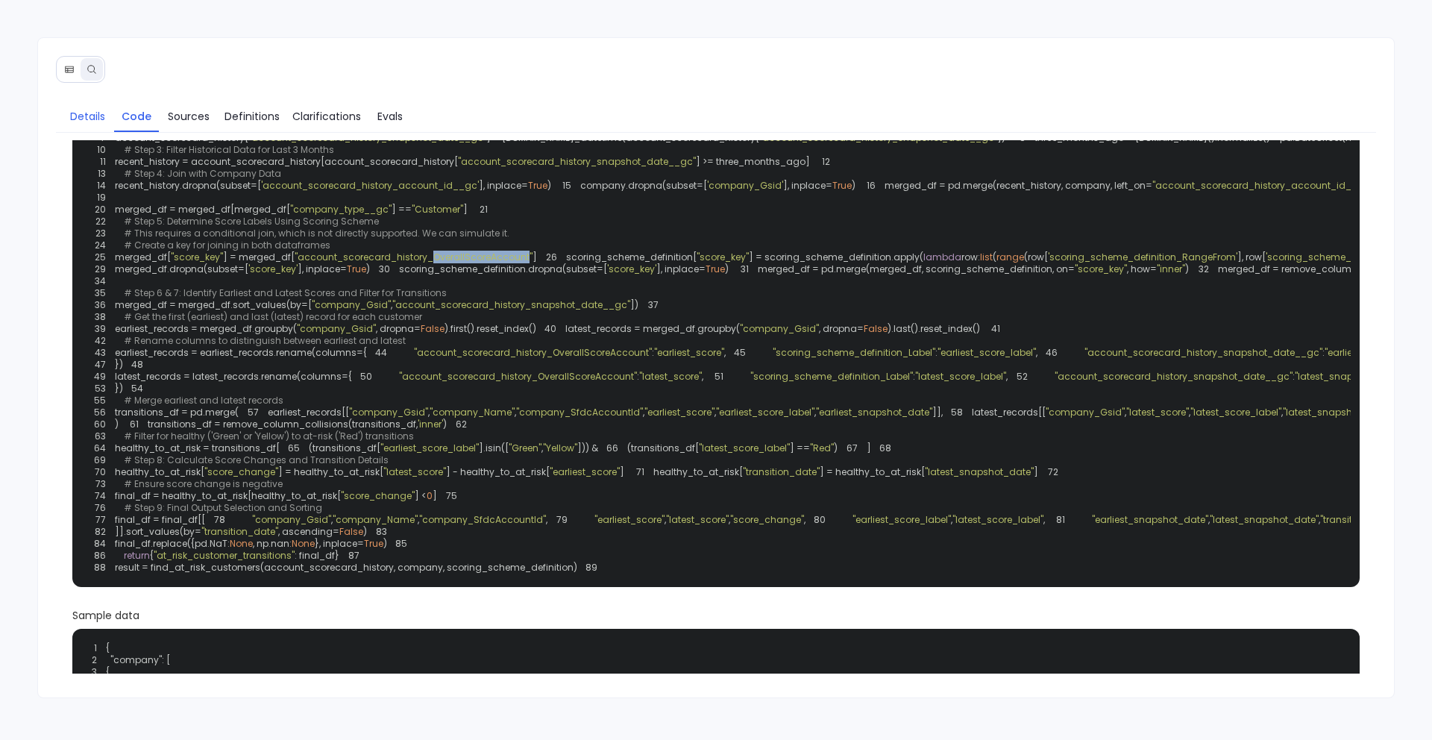
click at [89, 117] on span "Details" at bounding box center [87, 116] width 35 height 16
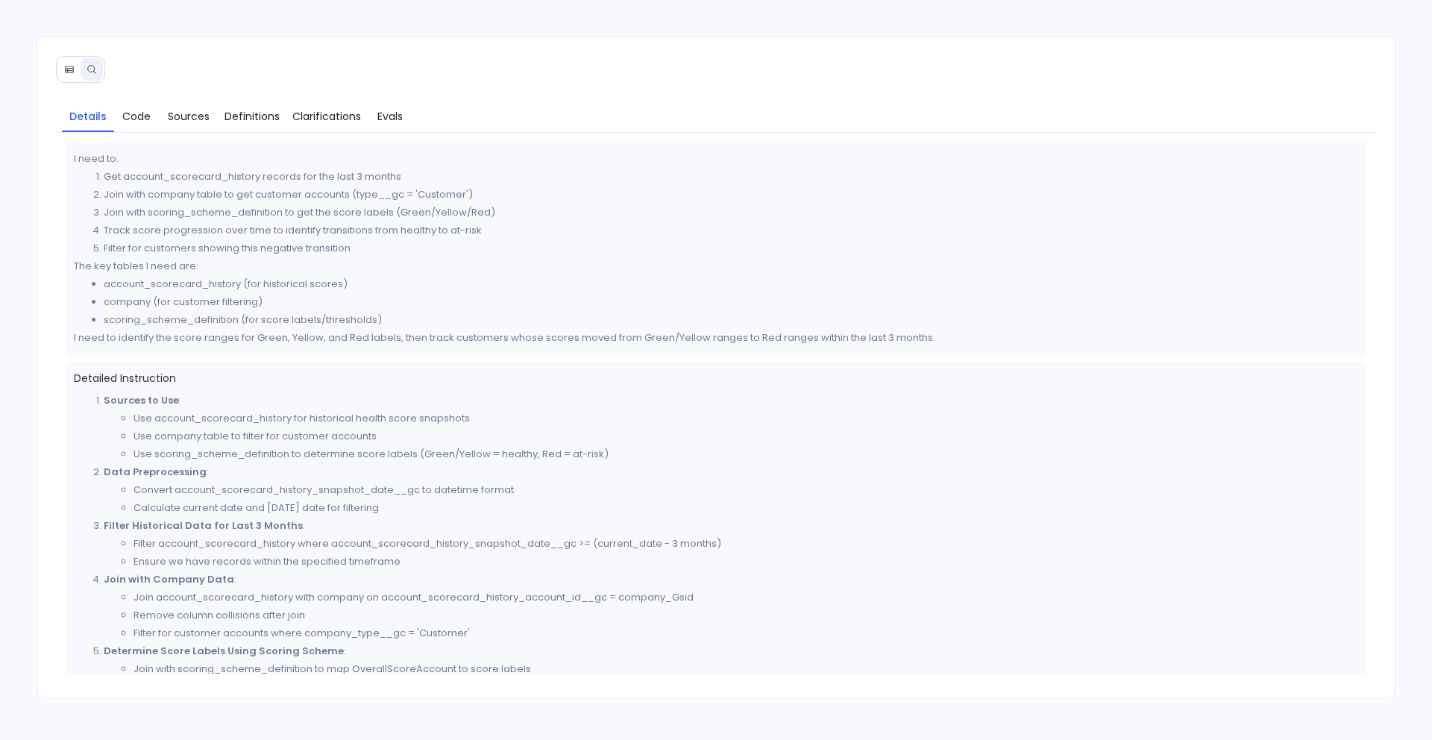
click at [71, 78] on button at bounding box center [69, 69] width 22 height 22
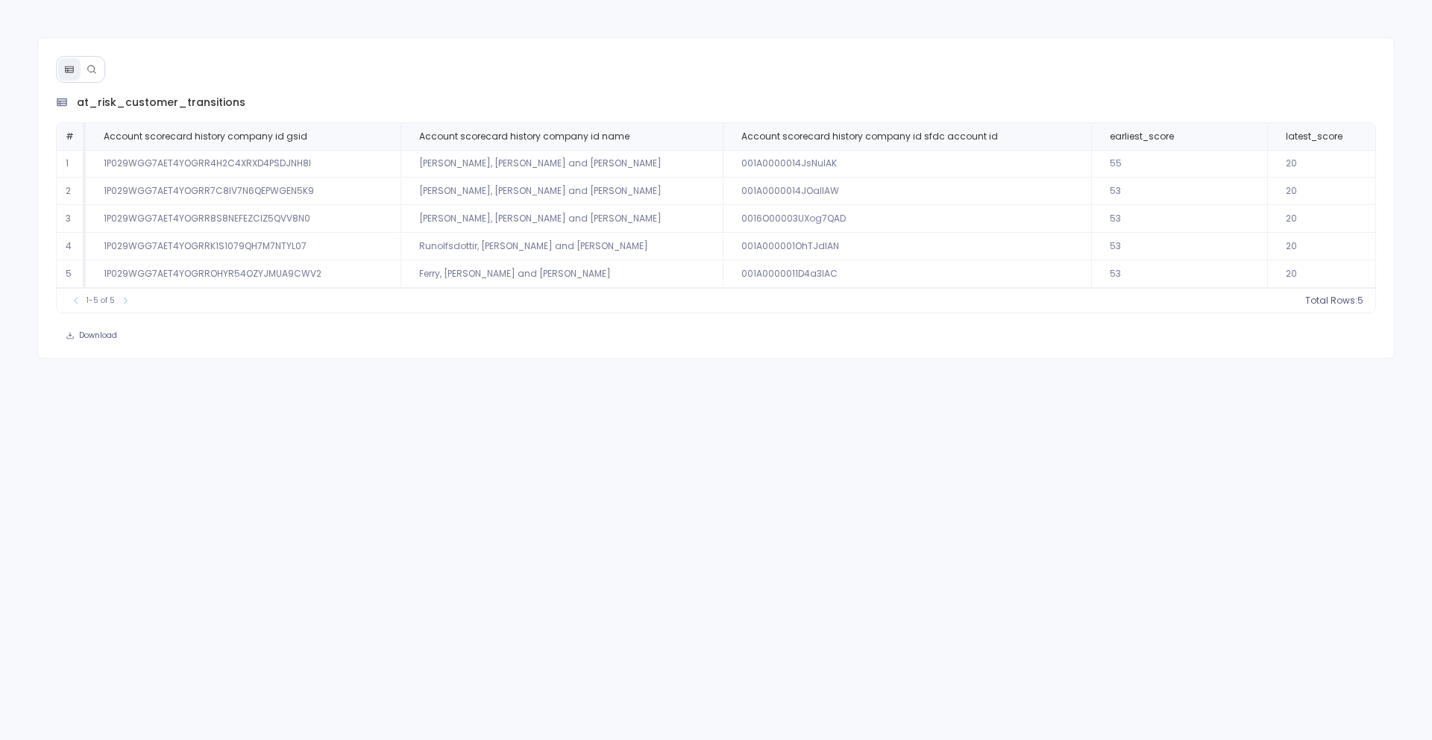
click at [91, 72] on icon at bounding box center [92, 69] width 10 height 10
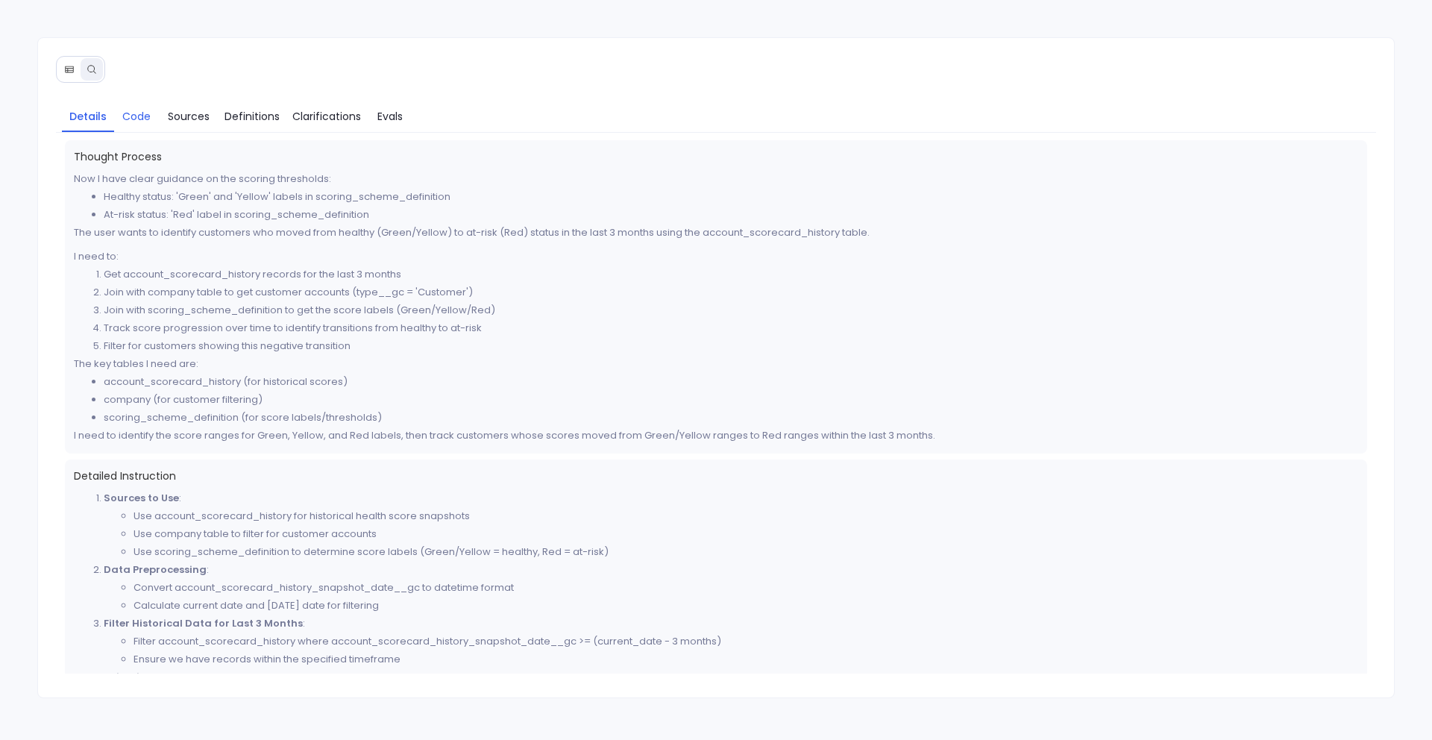
click at [143, 120] on span "Code" at bounding box center [136, 116] width 28 height 16
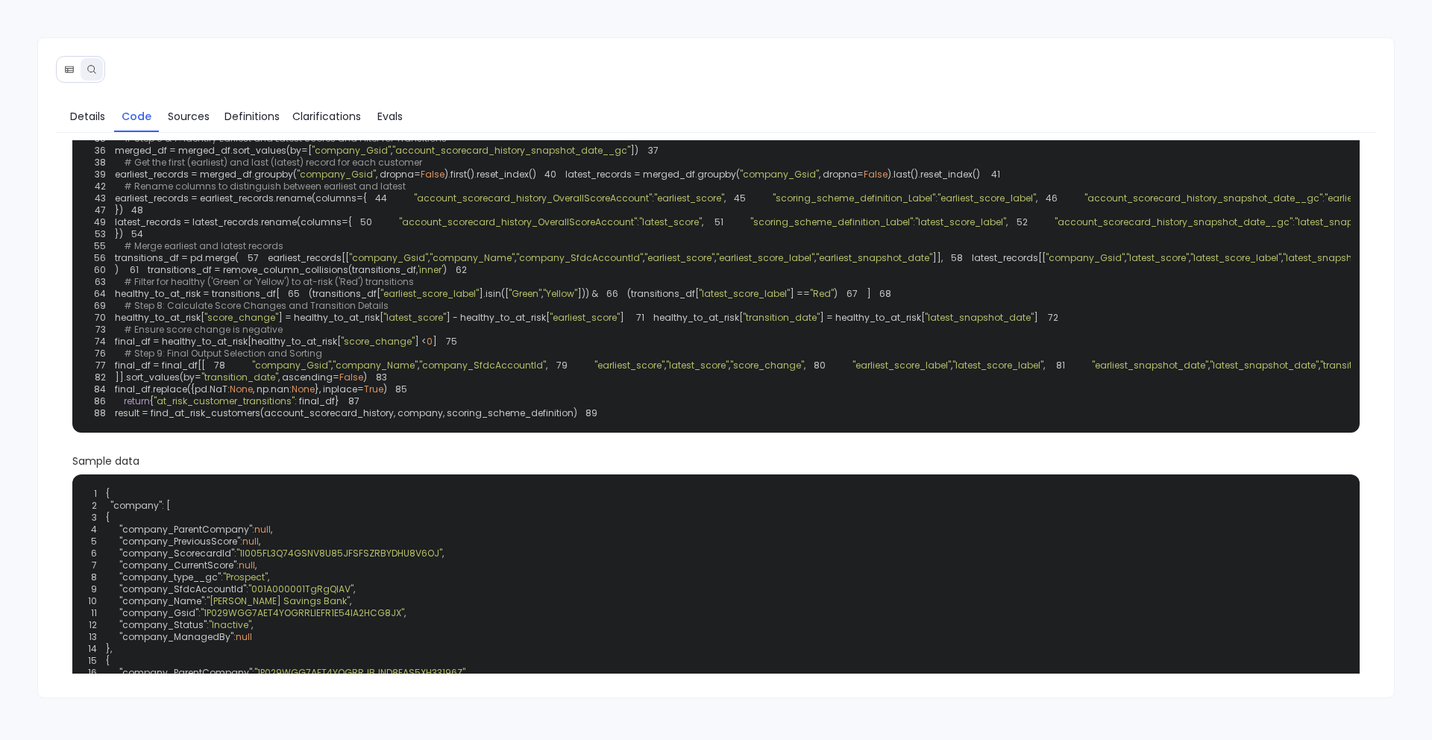
scroll to position [257, 0]
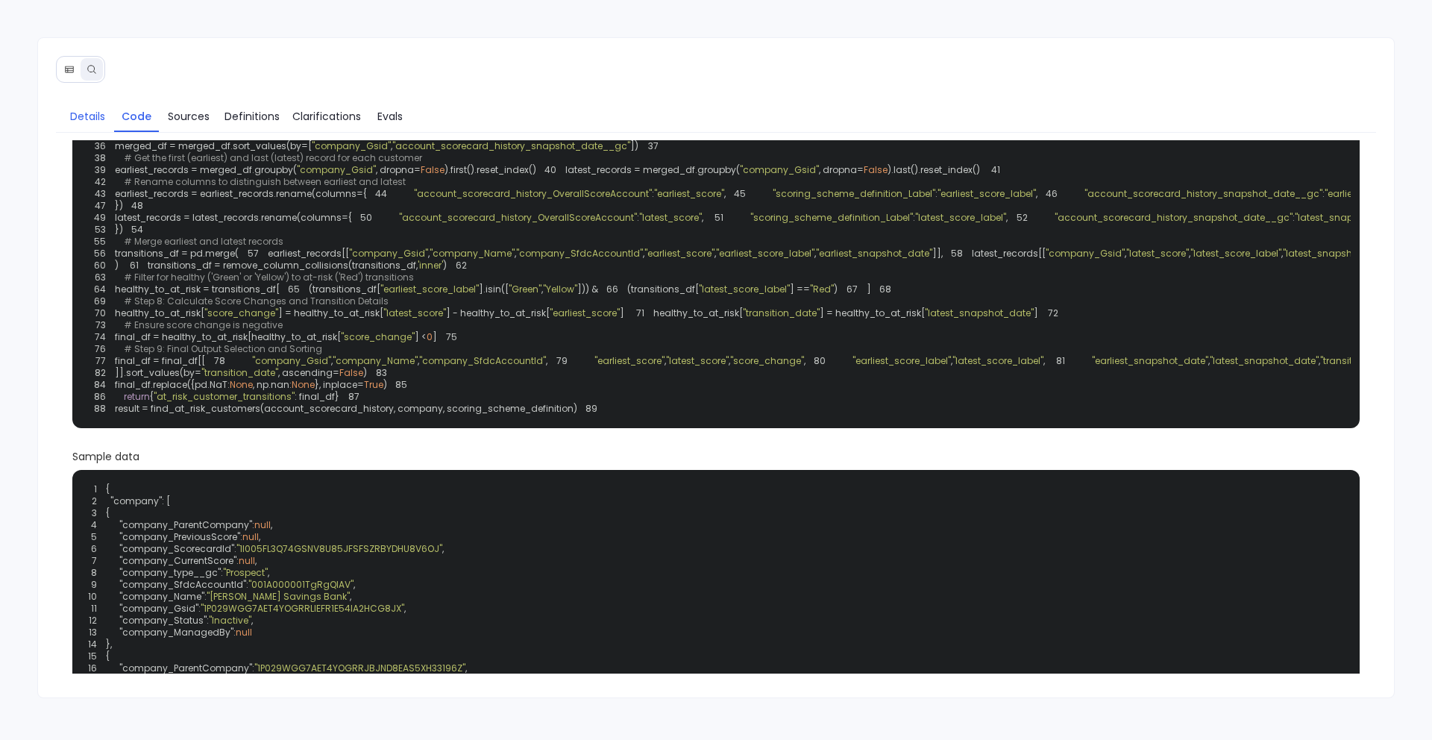
click at [89, 122] on span "Details" at bounding box center [87, 116] width 35 height 16
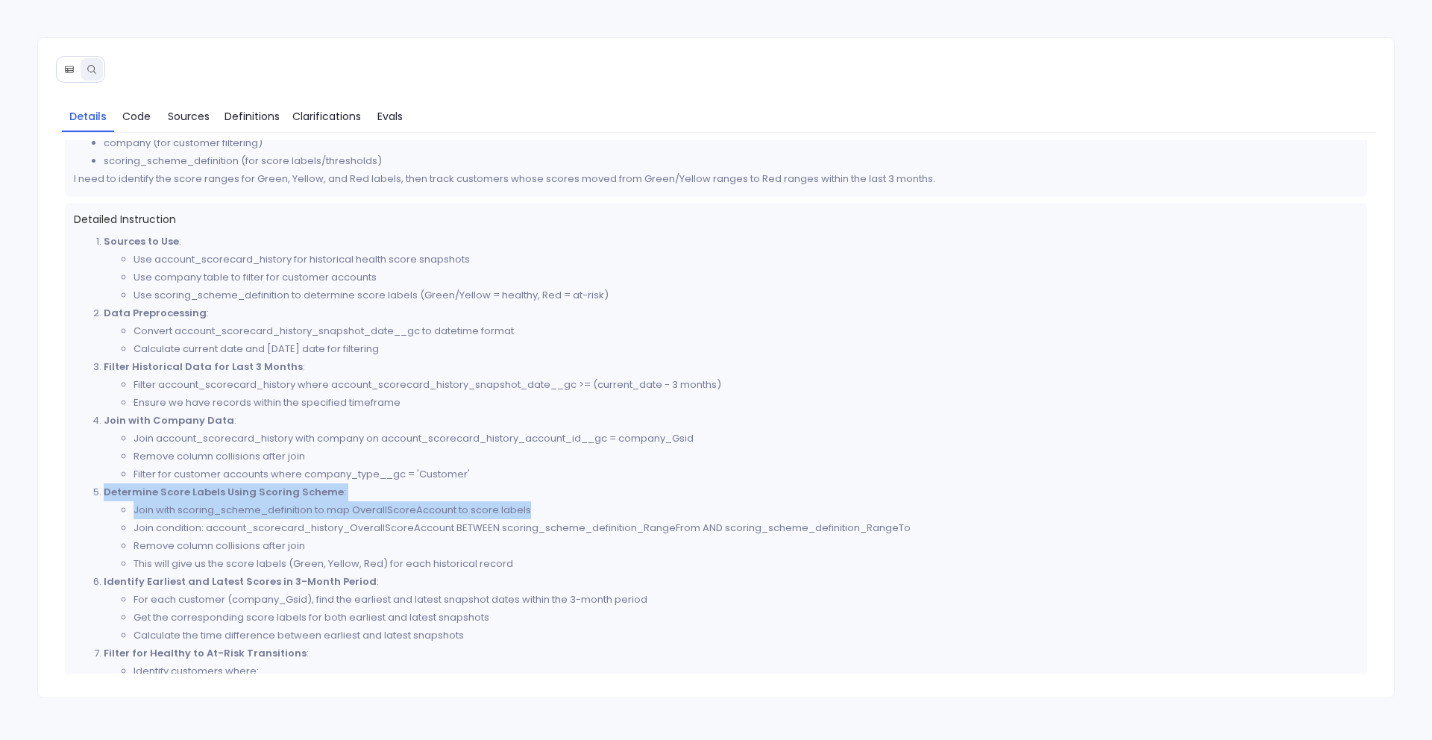
drag, startPoint x: 134, startPoint y: 512, endPoint x: 535, endPoint y: 510, distance: 400.5
click at [535, 510] on li "Join with scoring_scheme_definition to map OverallScoreAccount to score labels" at bounding box center [745, 510] width 1225 height 18
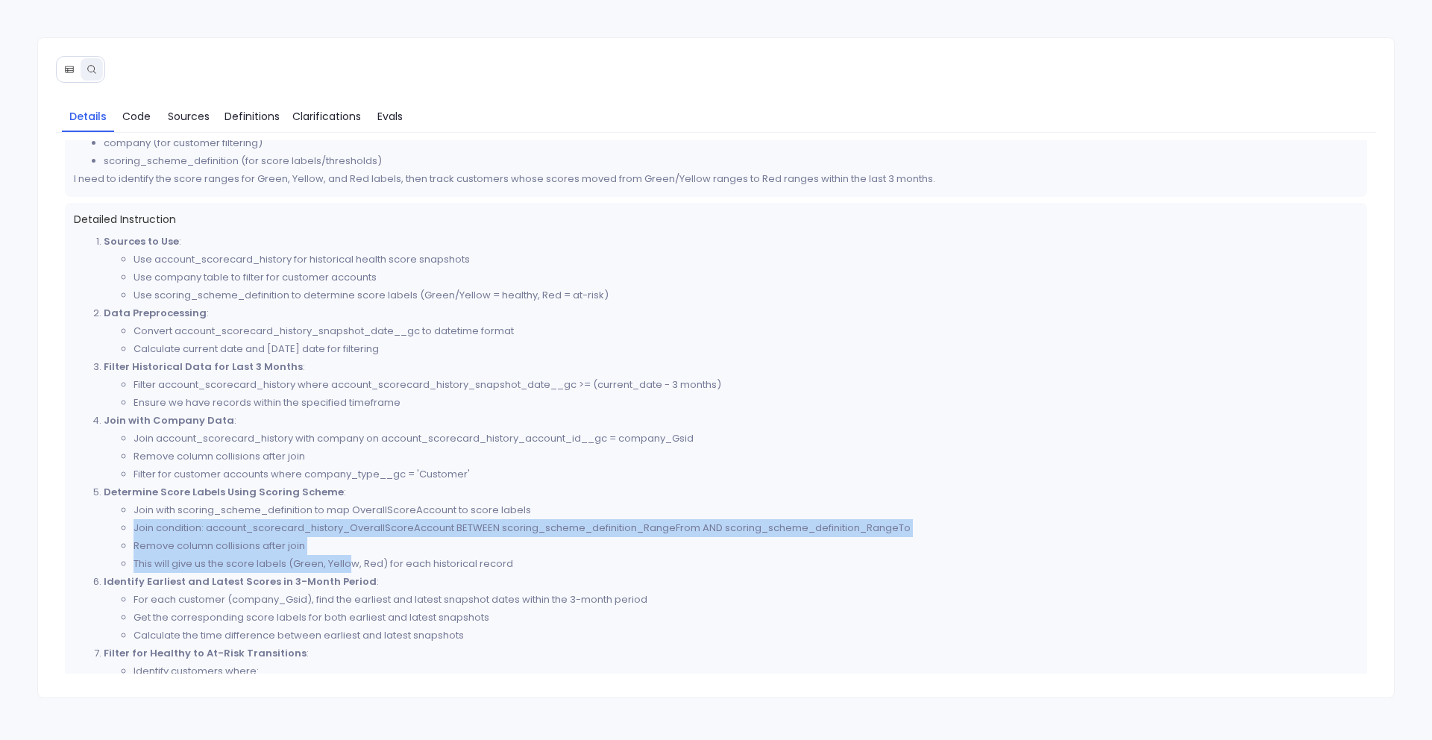
drag, startPoint x: 133, startPoint y: 530, endPoint x: 354, endPoint y: 574, distance: 225.1
click at [354, 572] on ol "Sources to Use : Use account_scorecard_history for historical health score snap…" at bounding box center [716, 582] width 1285 height 698
click at [354, 575] on strong "Identify Earliest and Latest Scores in 3-Month Period" at bounding box center [240, 581] width 273 height 14
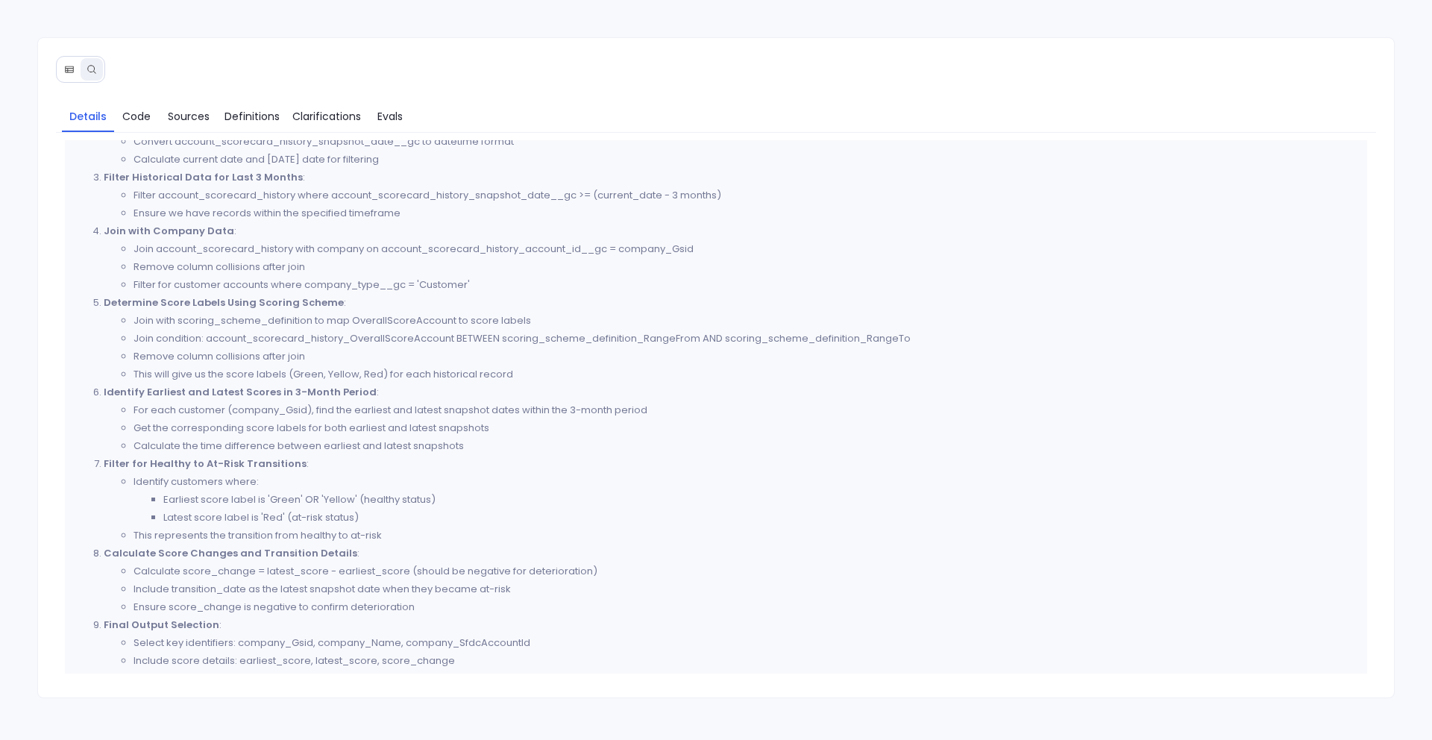
scroll to position [443, 0]
click at [72, 71] on icon at bounding box center [69, 69] width 10 height 10
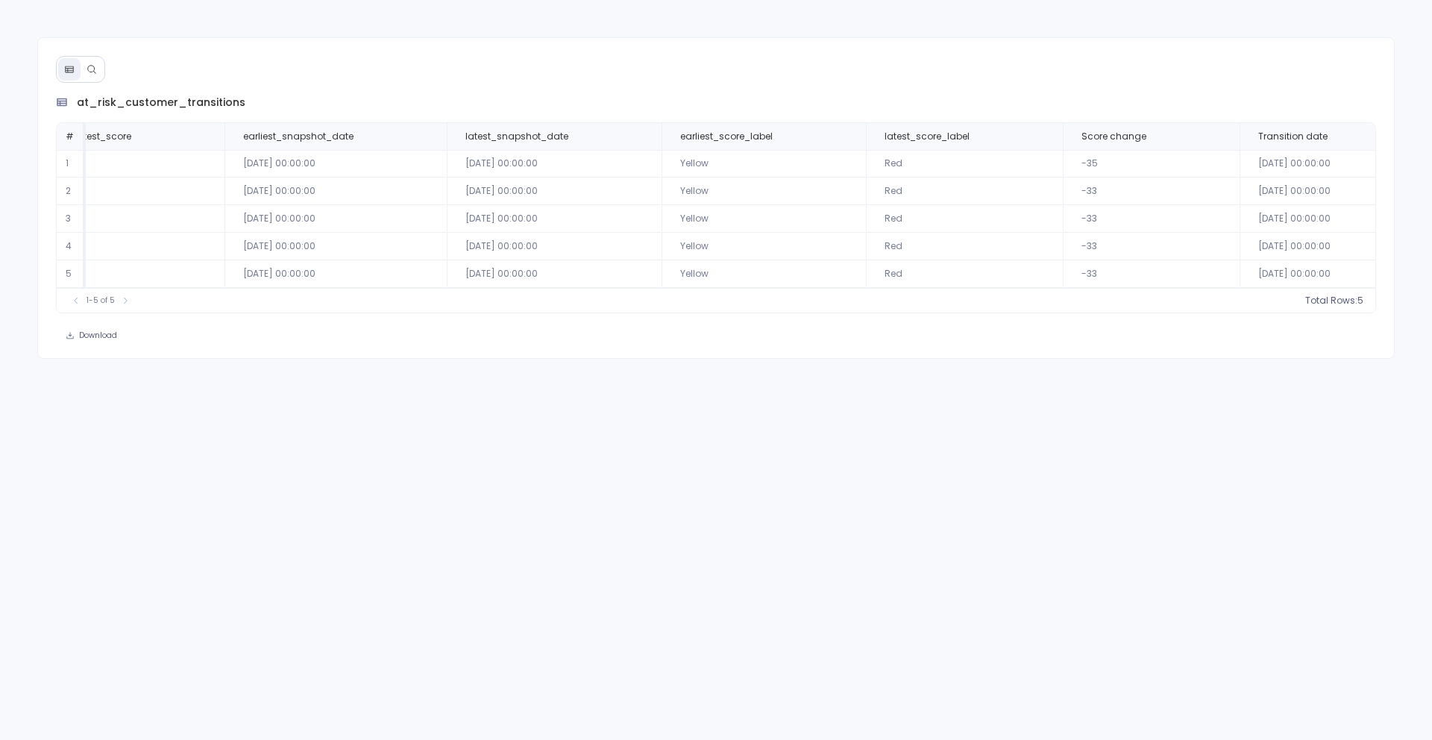
scroll to position [0, 1220]
click at [92, 65] on icon at bounding box center [92, 69] width 10 height 10
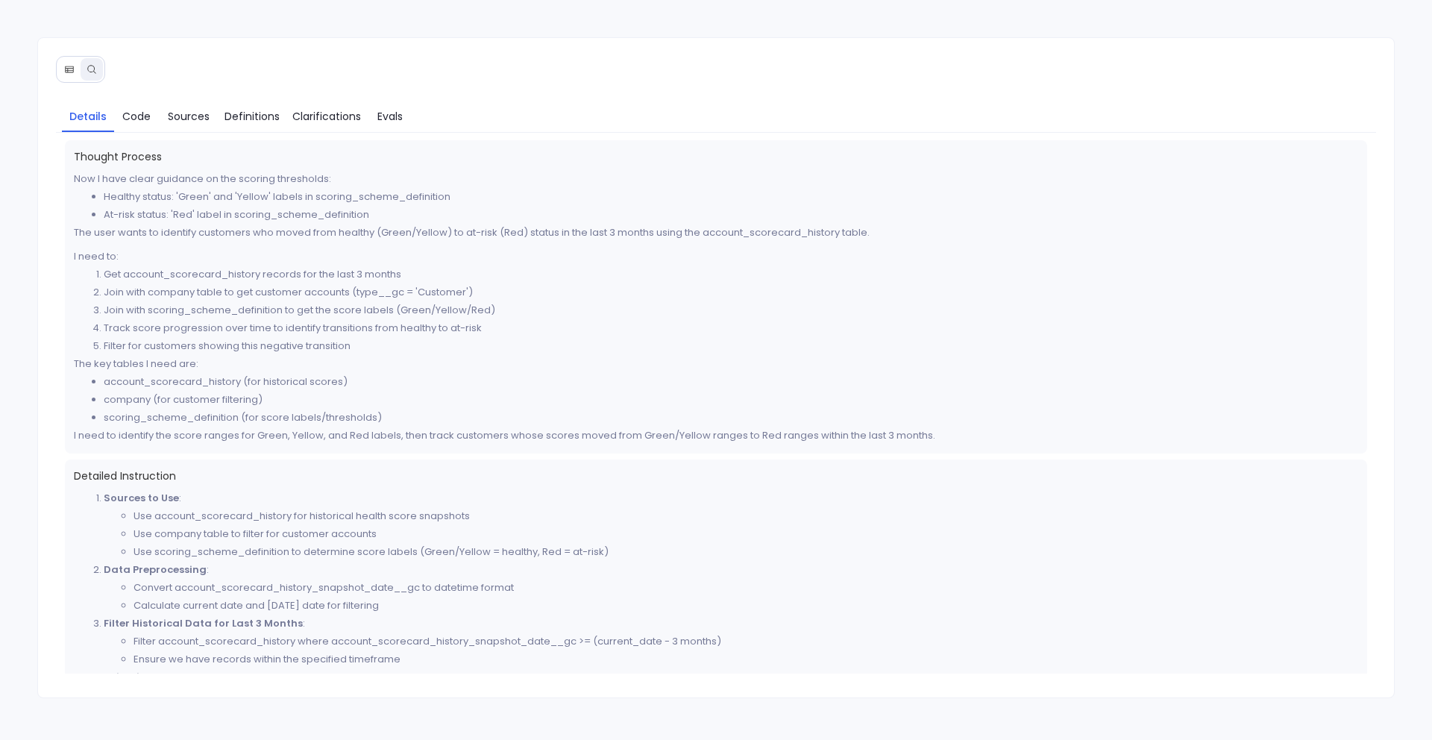
click at [60, 65] on button at bounding box center [69, 69] width 22 height 22
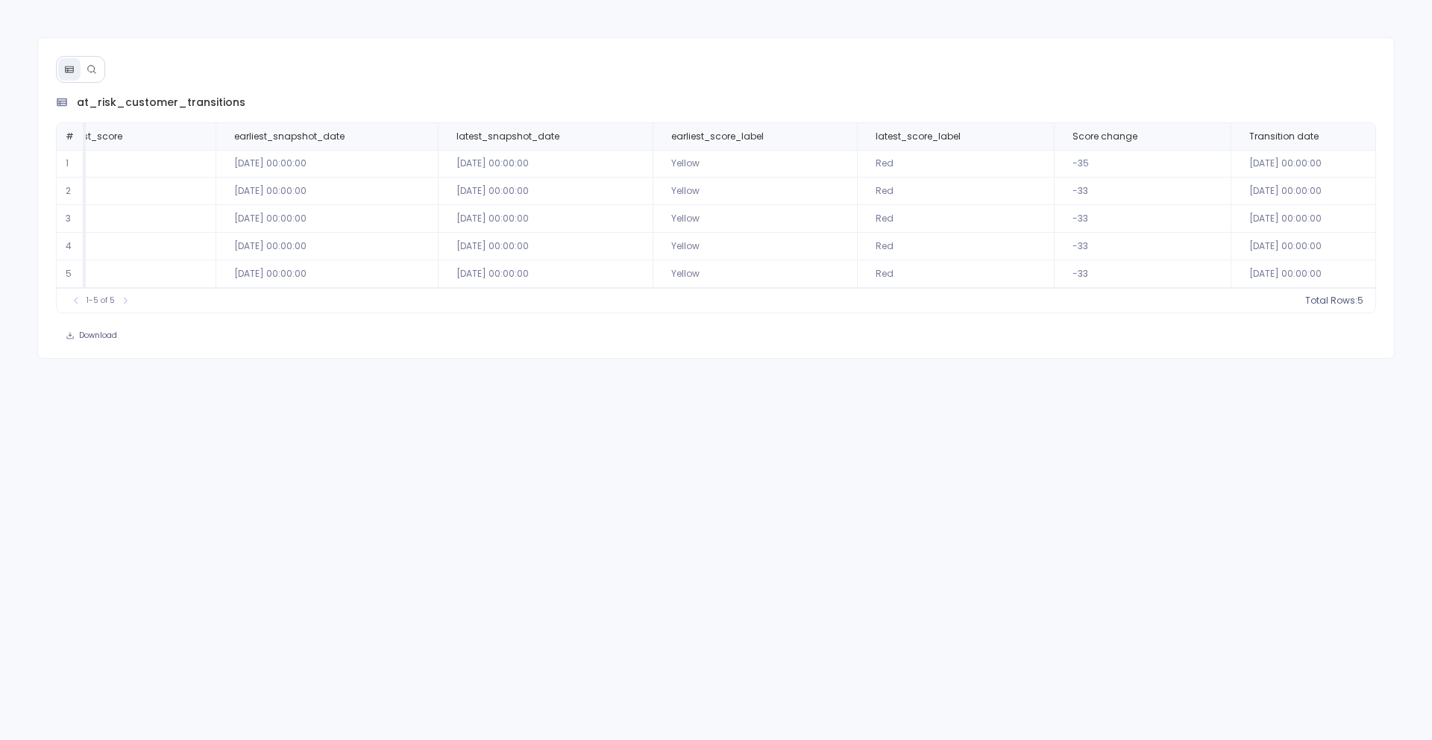
click at [100, 76] on button at bounding box center [92, 69] width 22 height 22
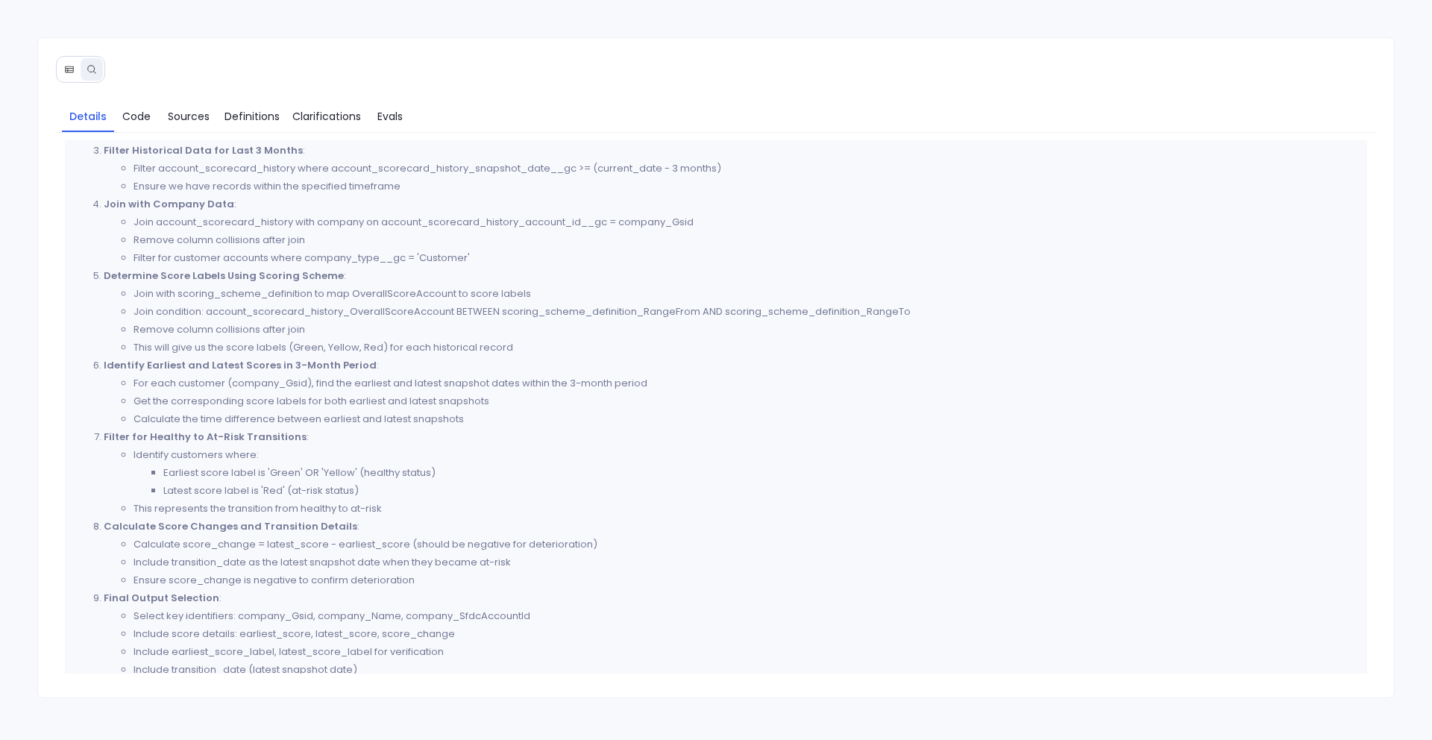
scroll to position [522, 0]
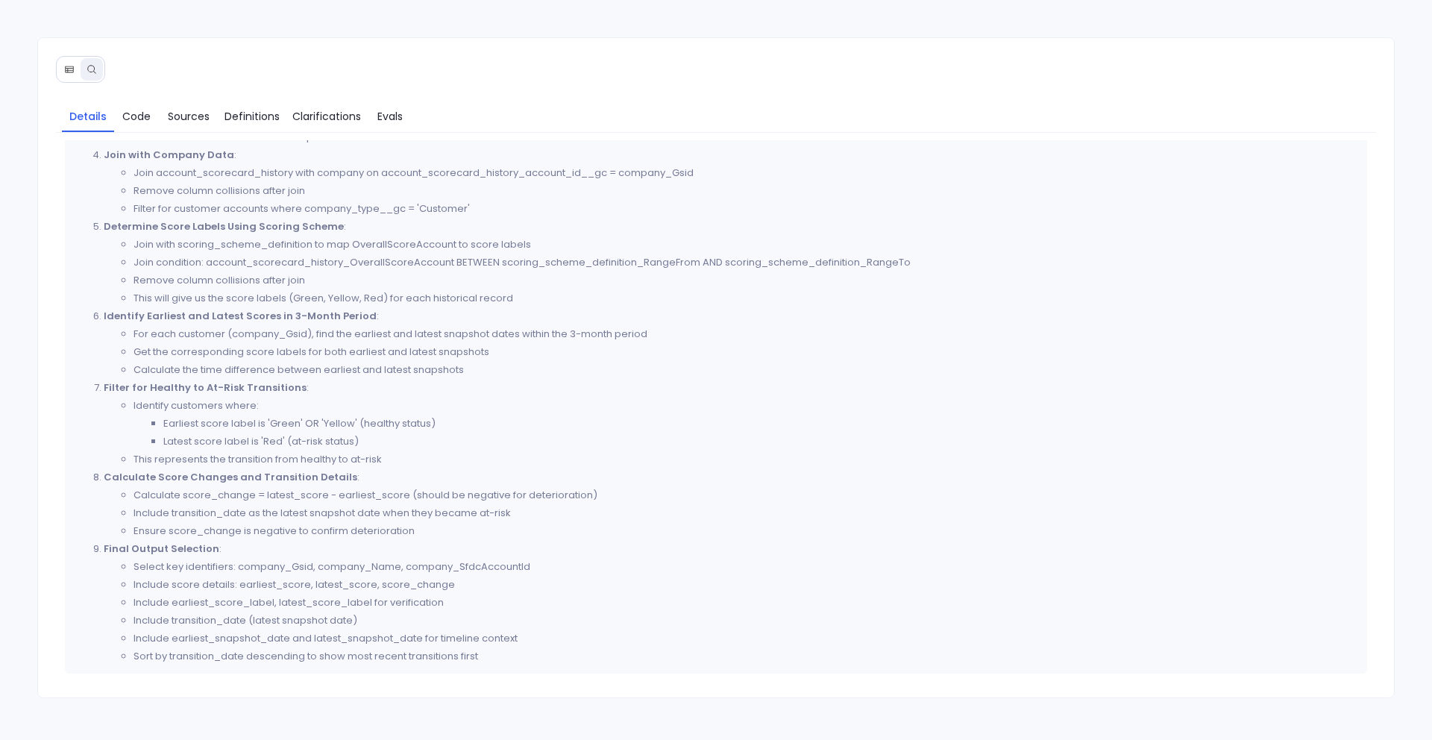
click at [76, 77] on button at bounding box center [69, 69] width 22 height 22
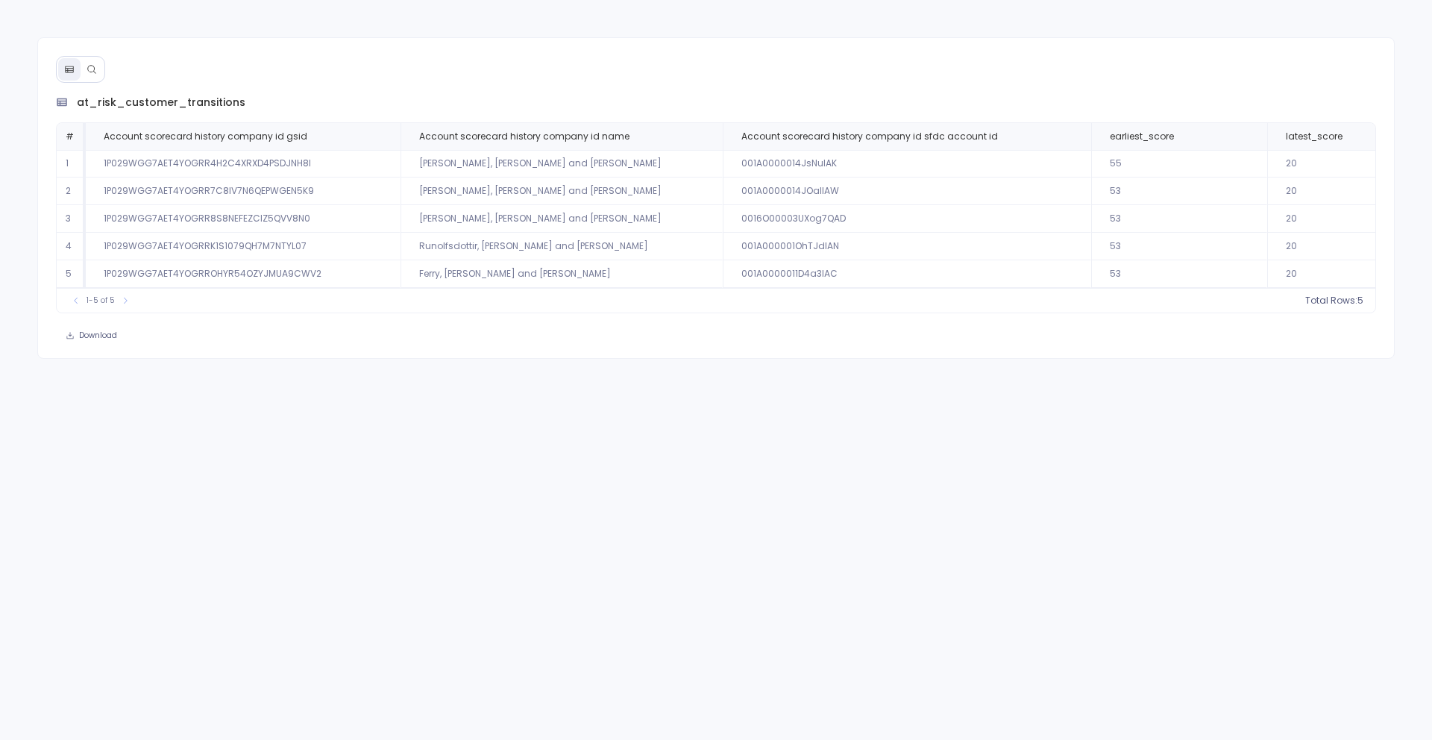
click at [91, 71] on icon at bounding box center [92, 69] width 10 height 10
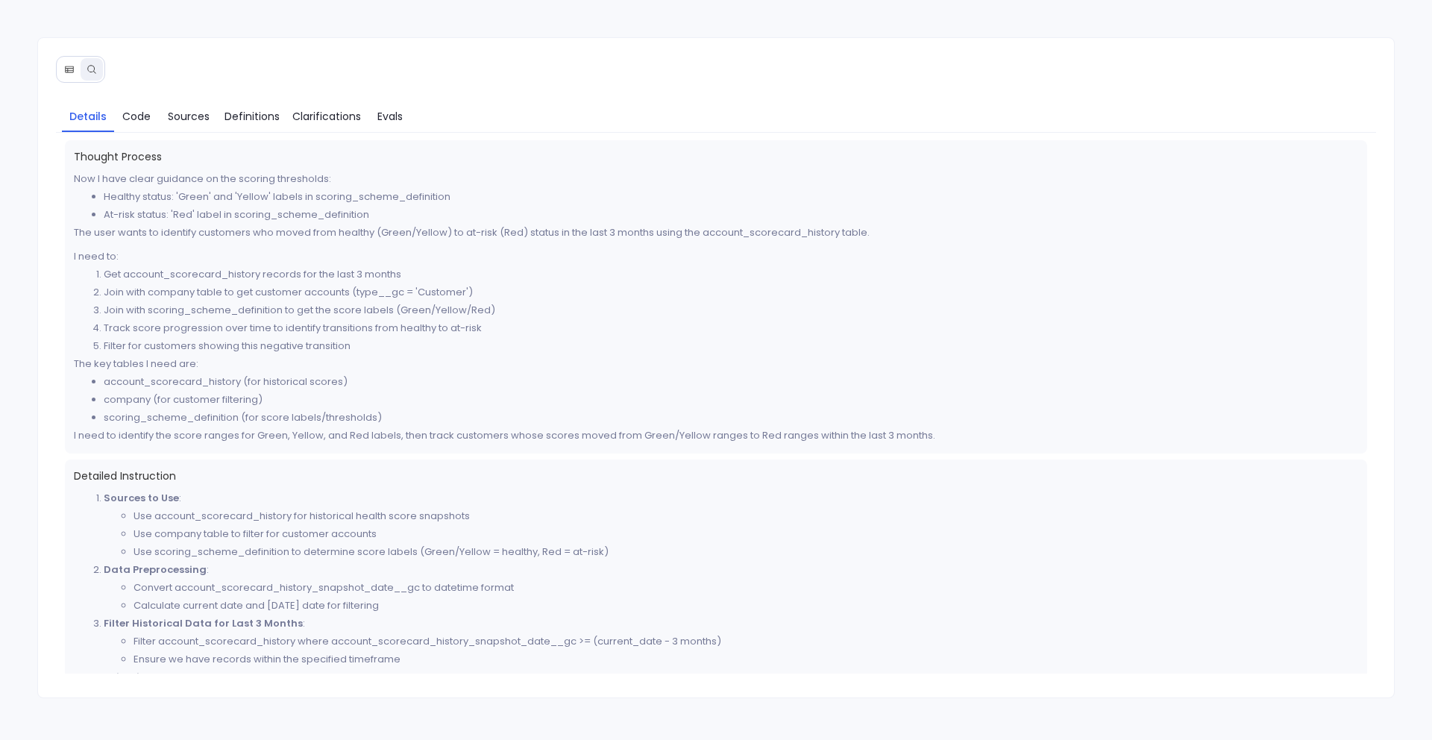
click at [61, 78] on button at bounding box center [69, 69] width 22 height 22
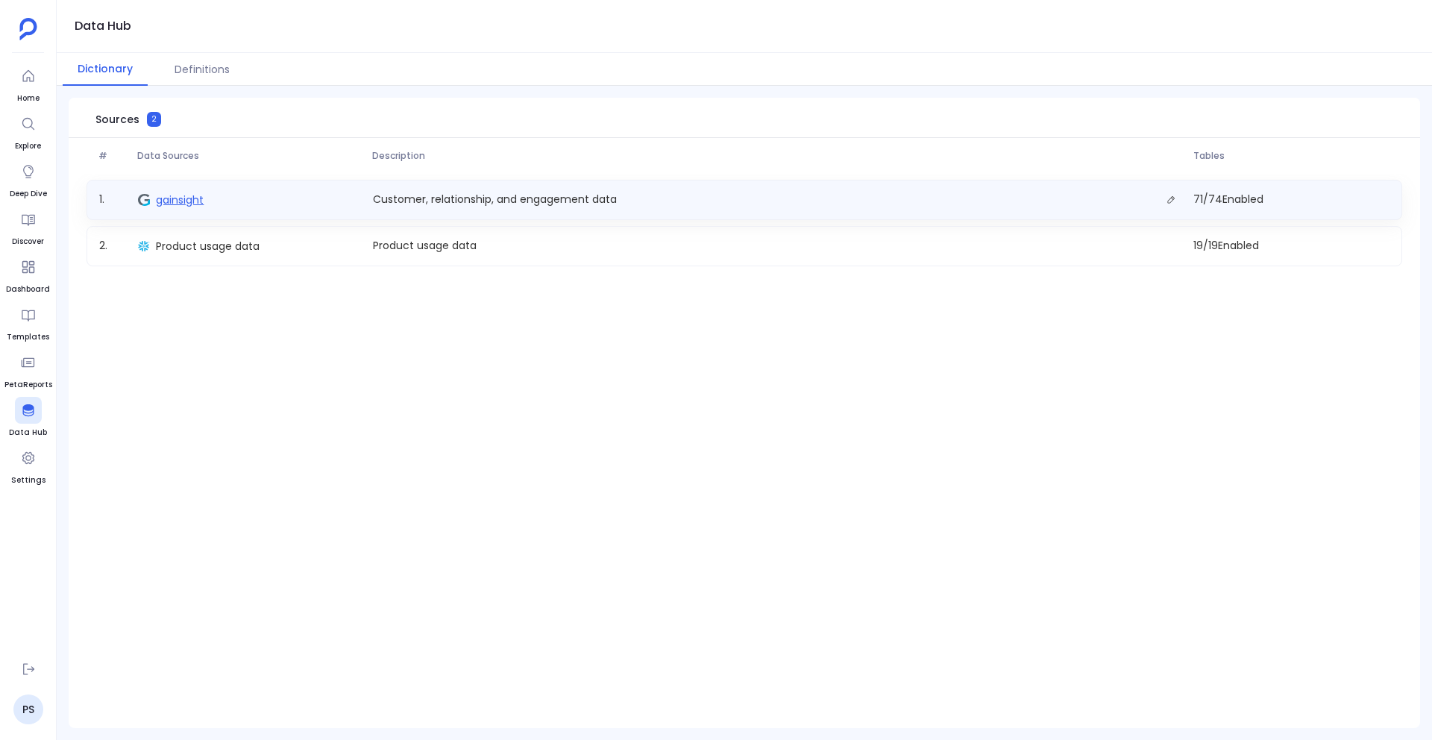
click at [183, 200] on span "gainsight" at bounding box center [180, 199] width 48 height 15
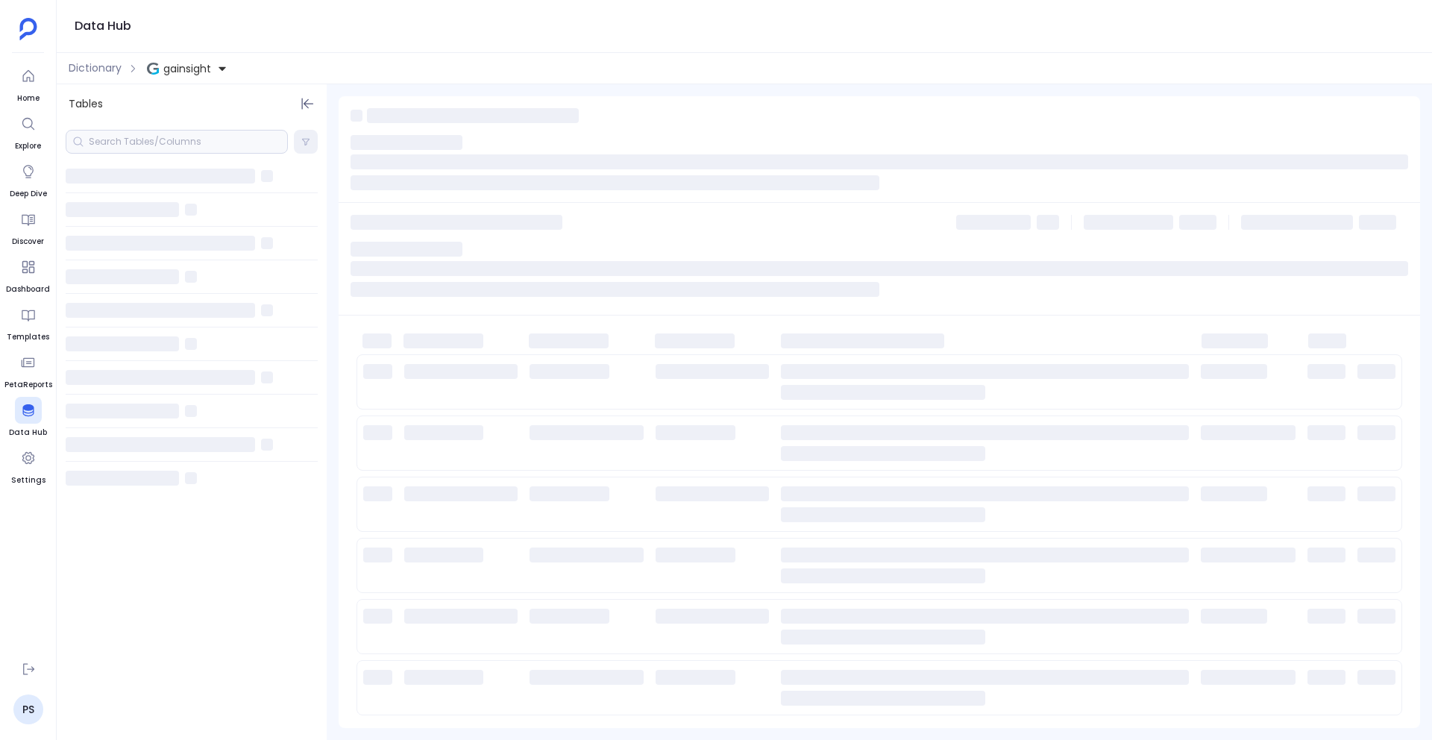
click at [130, 145] on div at bounding box center [177, 142] width 222 height 24
click at [104, 142] on div at bounding box center [177, 142] width 222 height 24
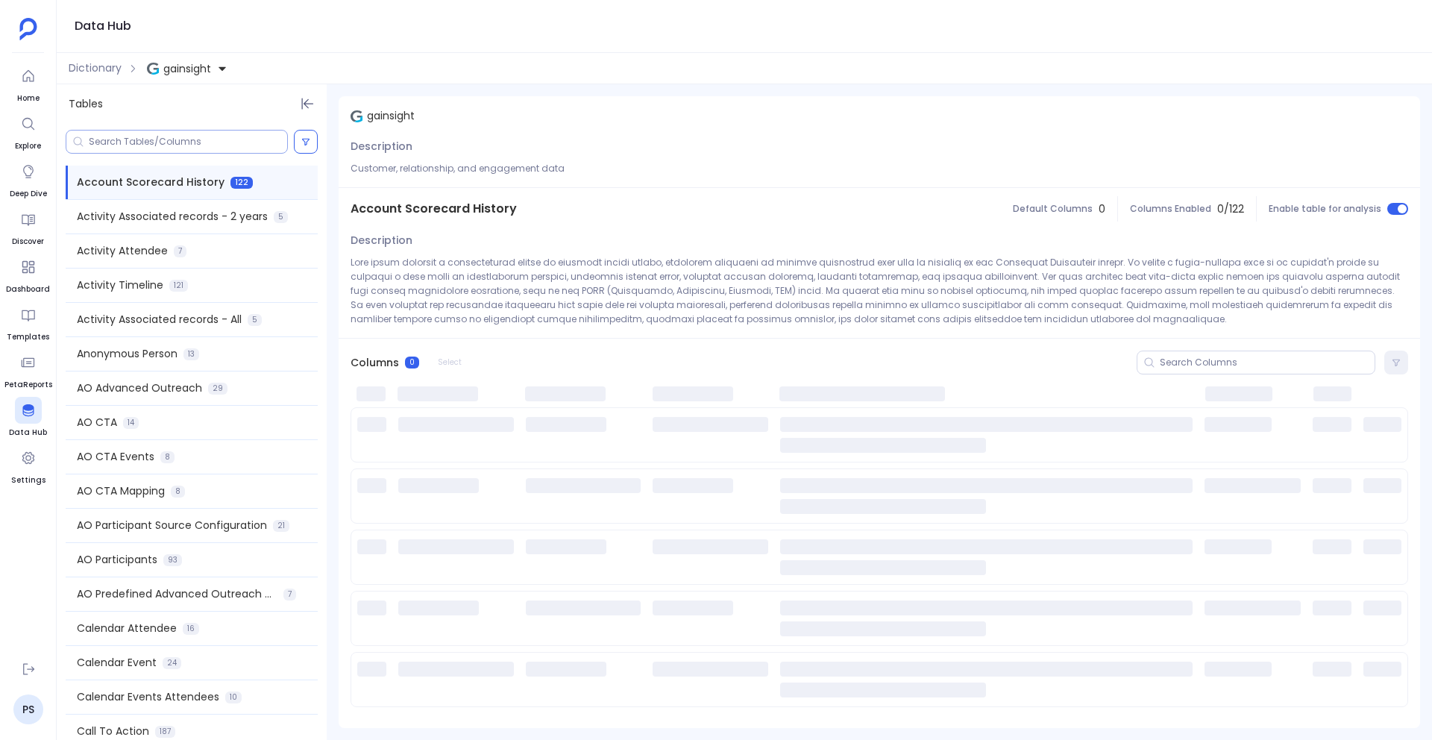
click at [104, 142] on input at bounding box center [188, 142] width 198 height 12
paste input "score_key"
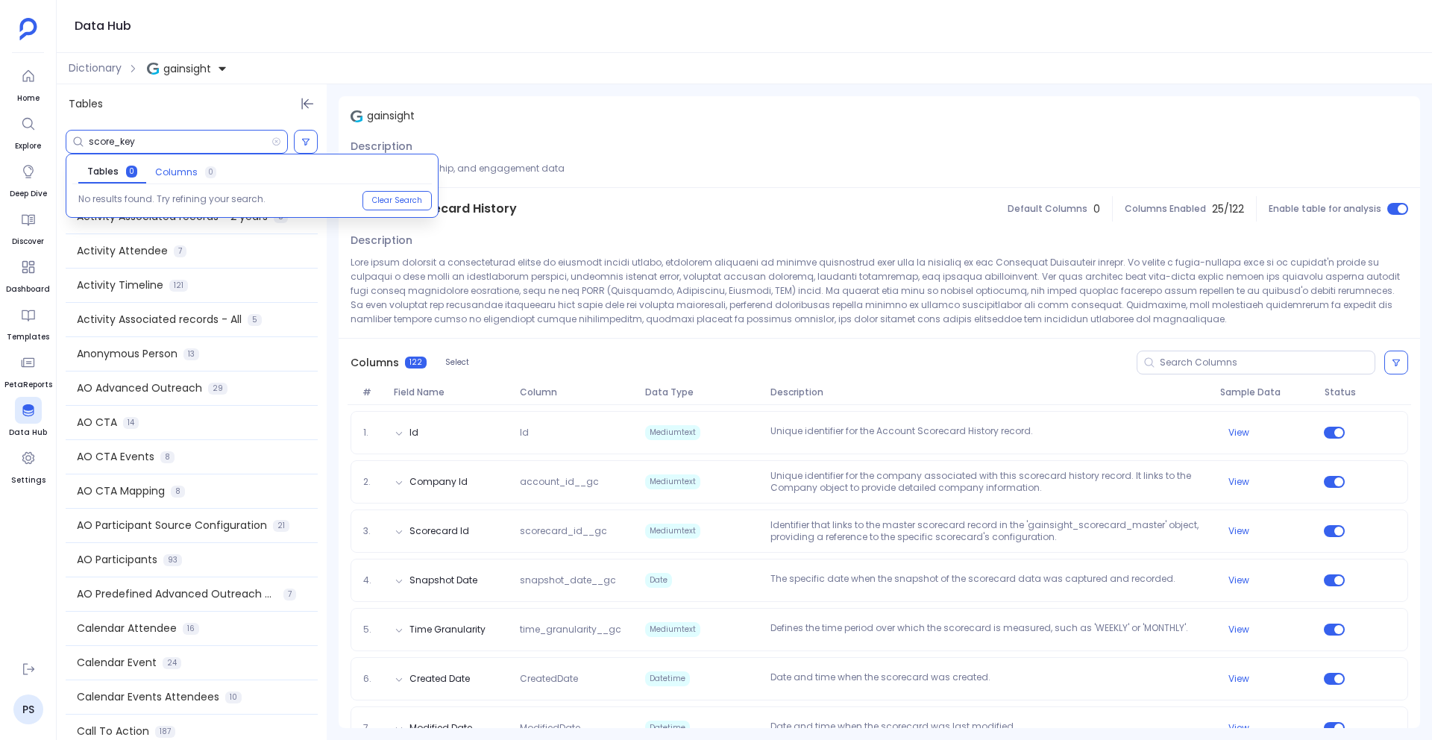
click at [179, 169] on span "Columns" at bounding box center [176, 172] width 43 height 12
click at [142, 139] on input "score_key" at bounding box center [180, 142] width 183 height 12
paste input "OverallScoreAccount"
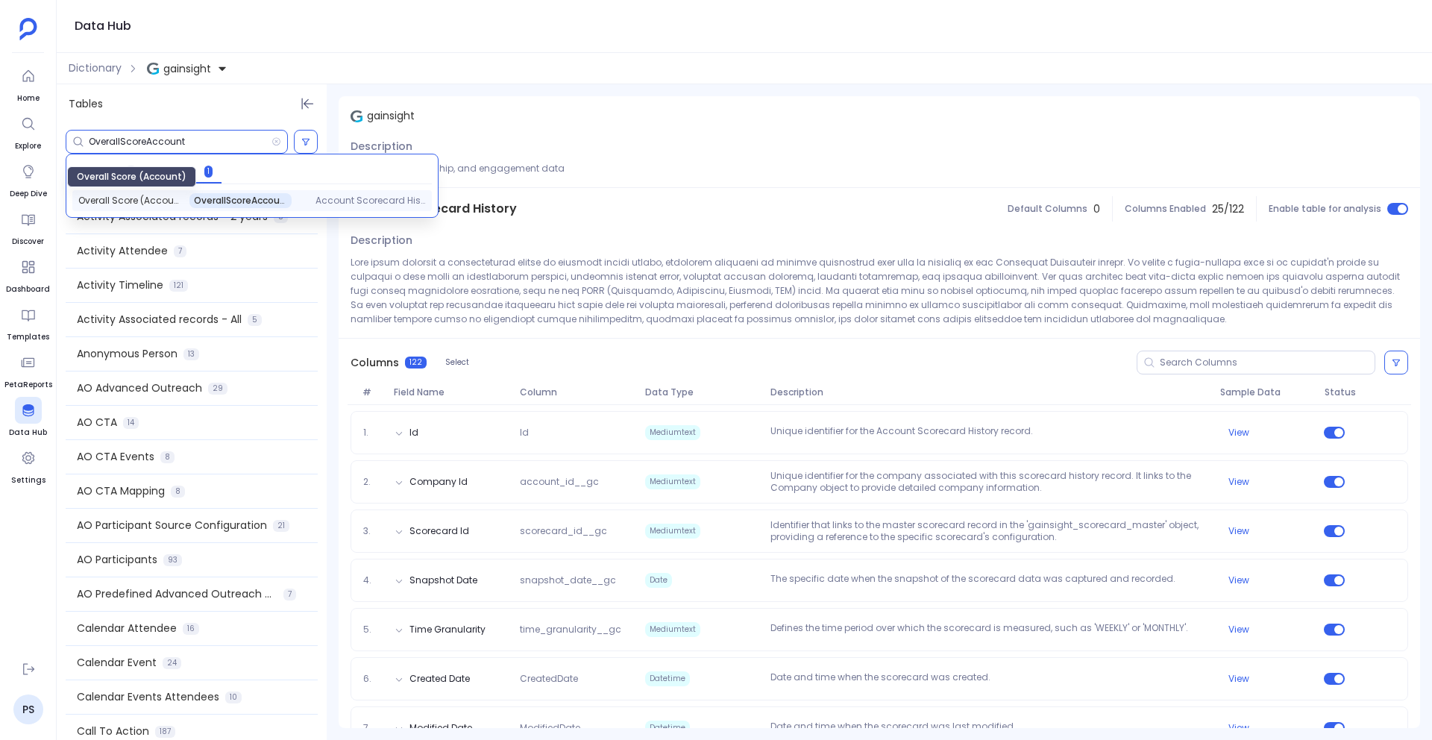
type input "OverallScoreAccount"
click at [148, 200] on span "Overall Score (Account)" at bounding box center [130, 201] width 105 height 12
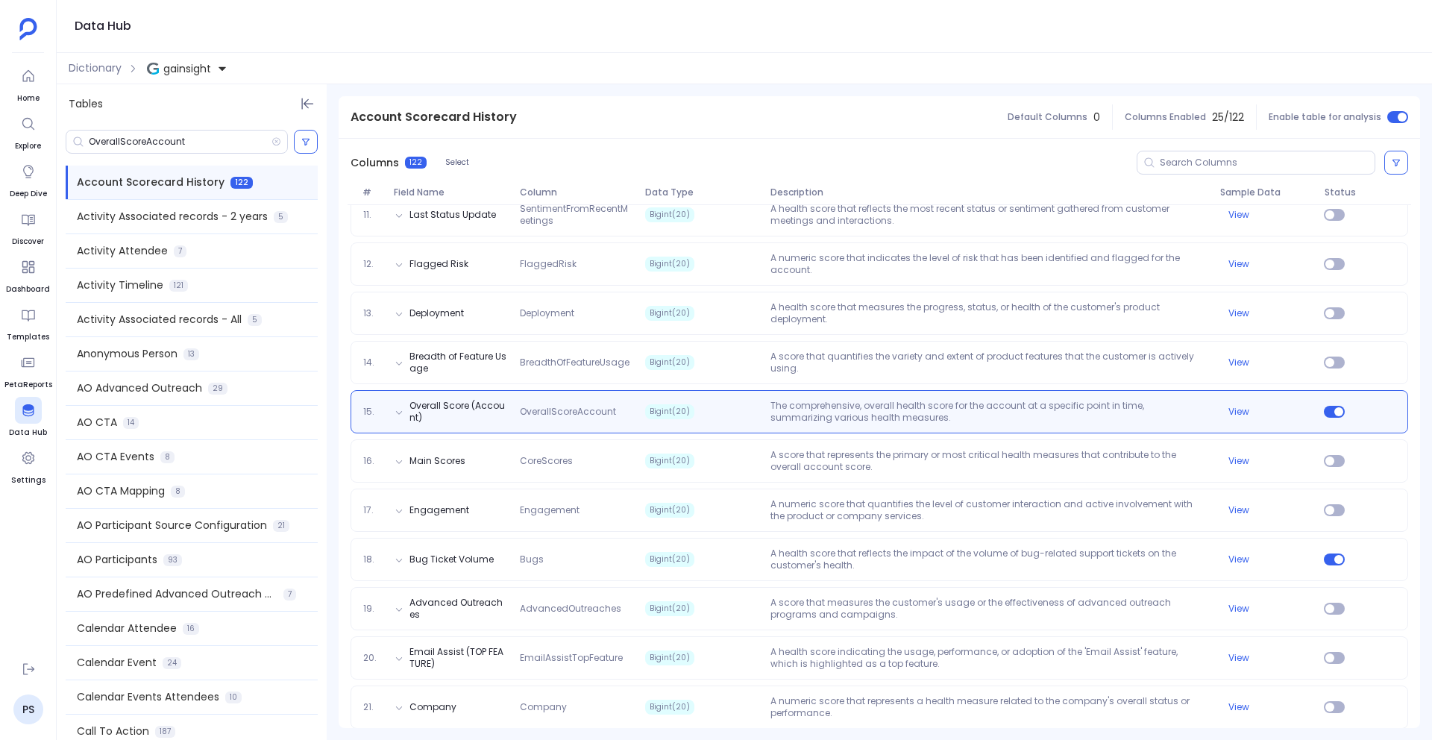
scroll to position [710, 0]
click at [744, 405] on span "Bigint(20)" at bounding box center [701, 412] width 125 height 24
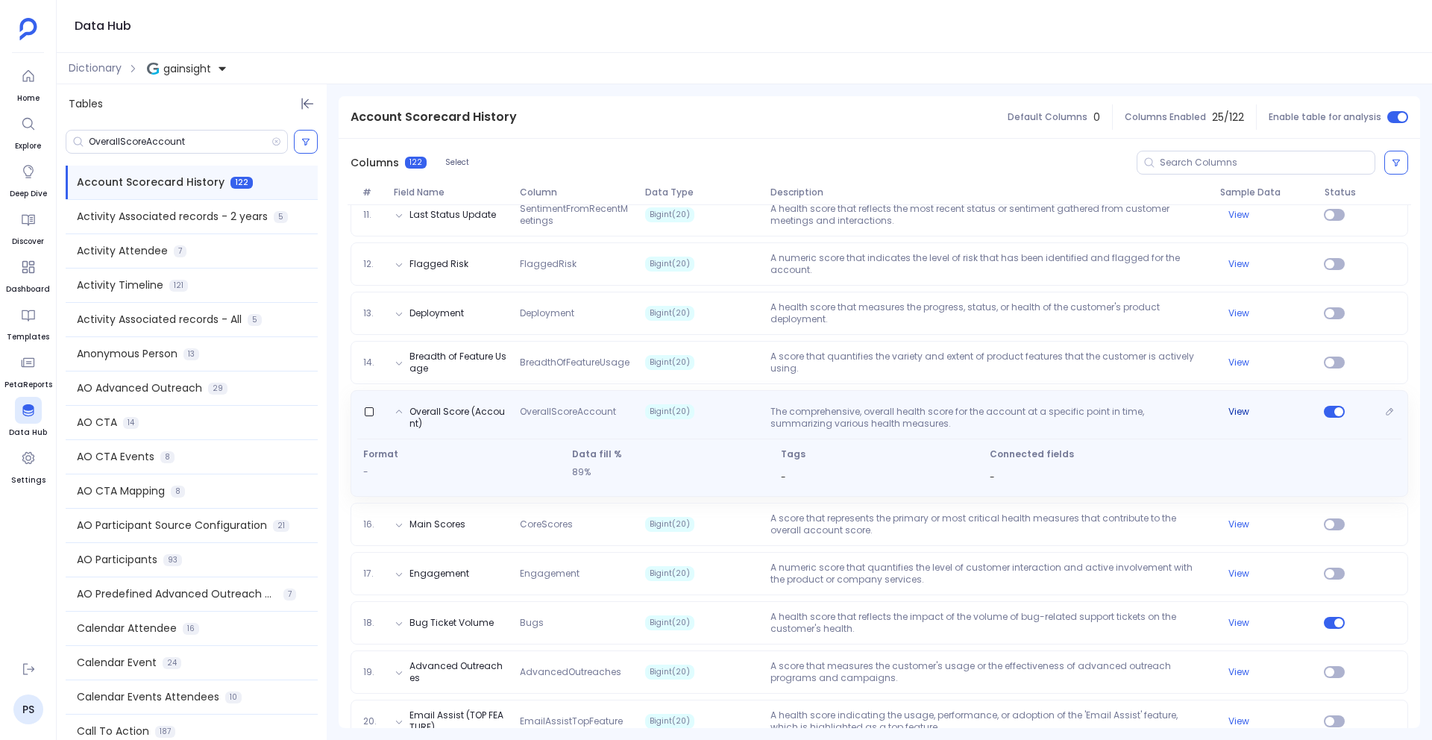
click at [1237, 410] on button "View" at bounding box center [1238, 412] width 21 height 12
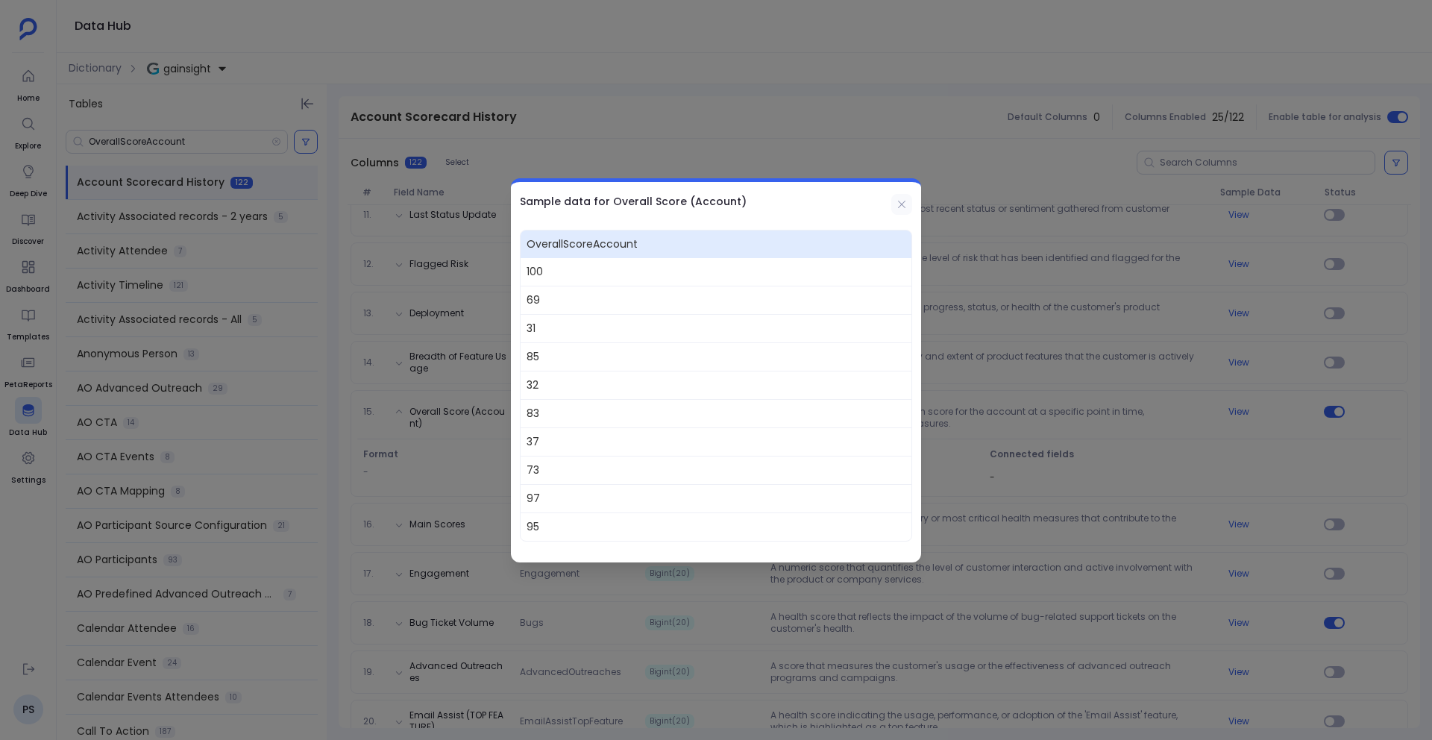
click at [905, 201] on icon at bounding box center [902, 204] width 12 height 12
